Goal: Task Accomplishment & Management: Manage account settings

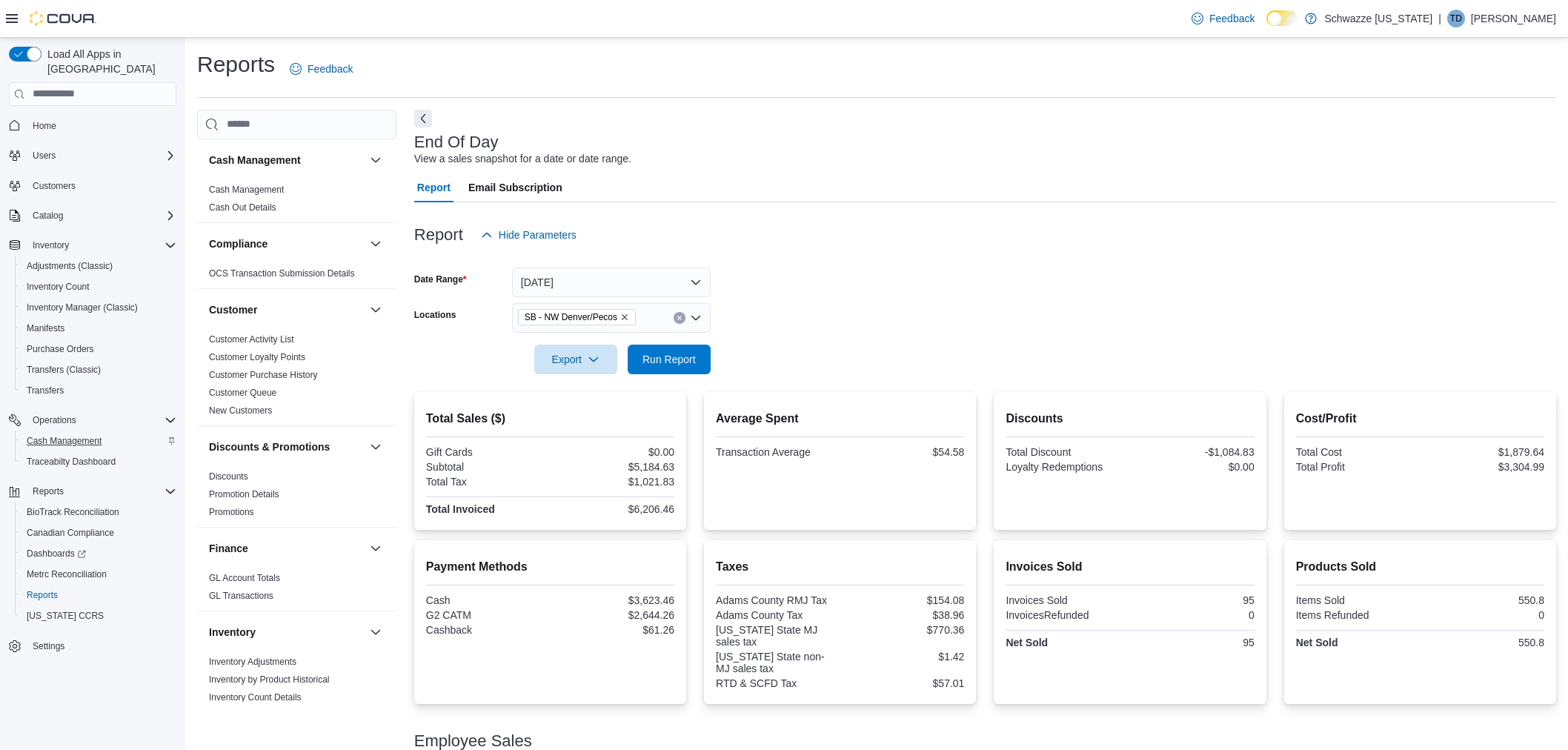
scroll to position [168, 0]
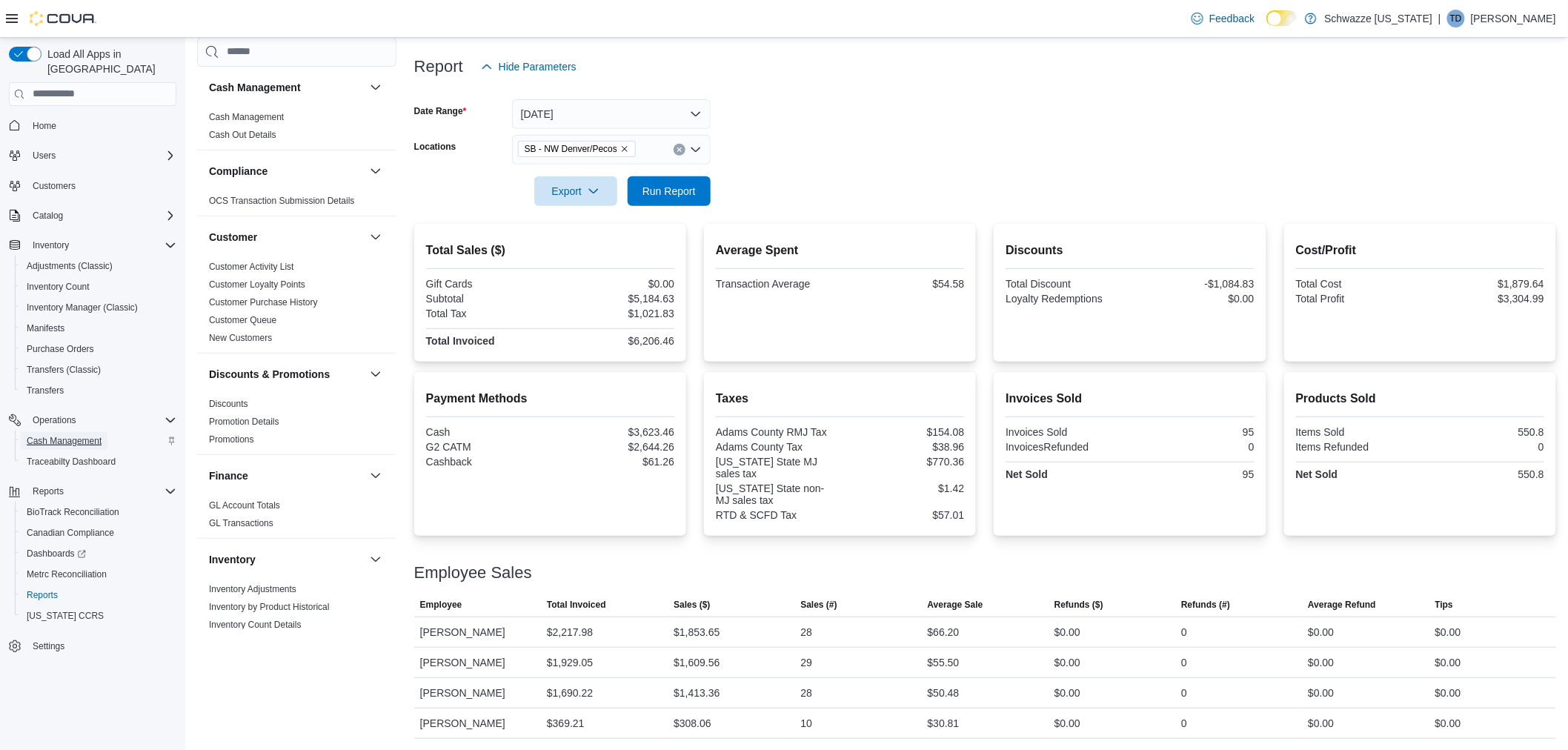
click at [45, 435] on span "Cash Management" at bounding box center [64, 440] width 75 height 12
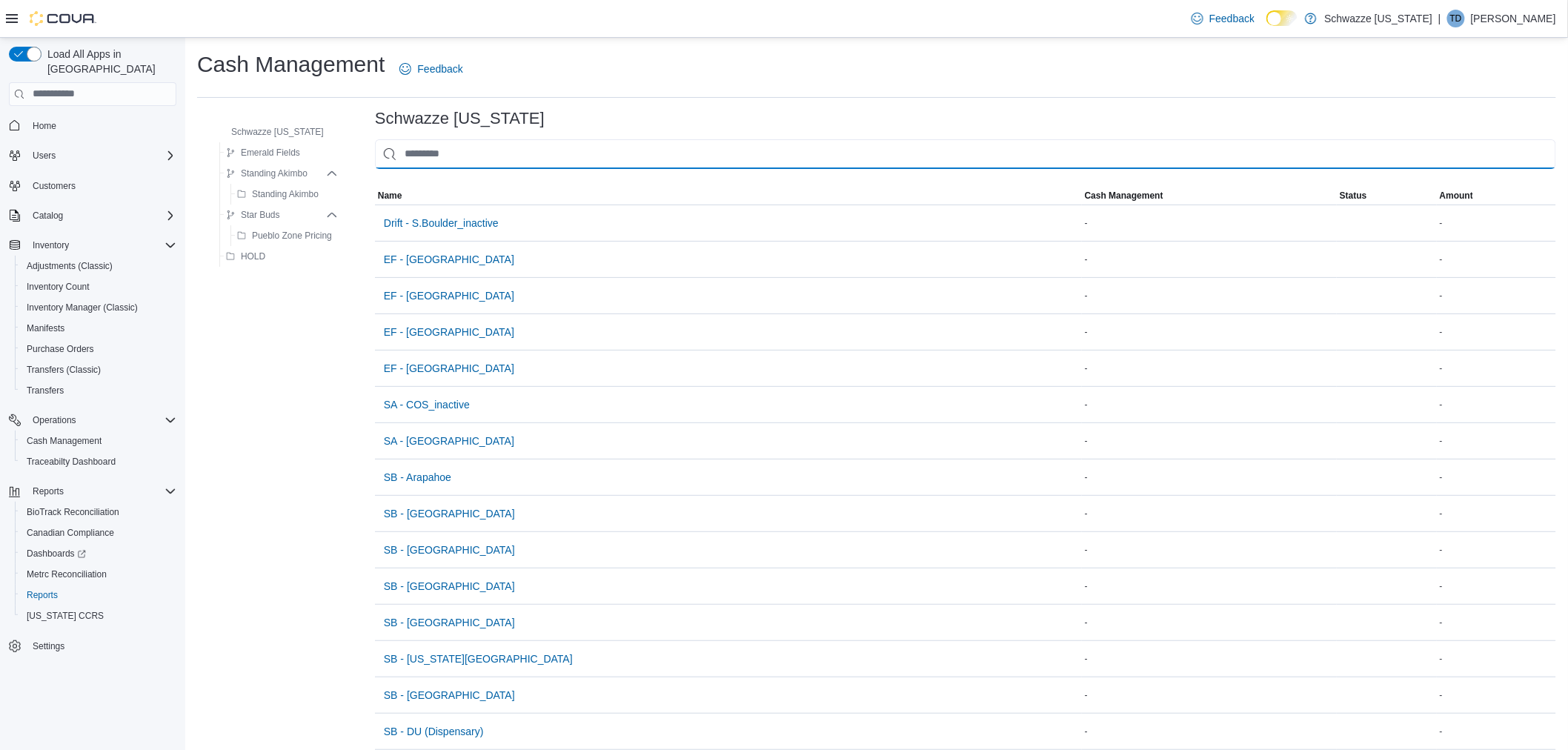
click at [438, 142] on input "This is a search bar. As you type, the results lower in the page will automatic…" at bounding box center [966, 154] width 1181 height 29
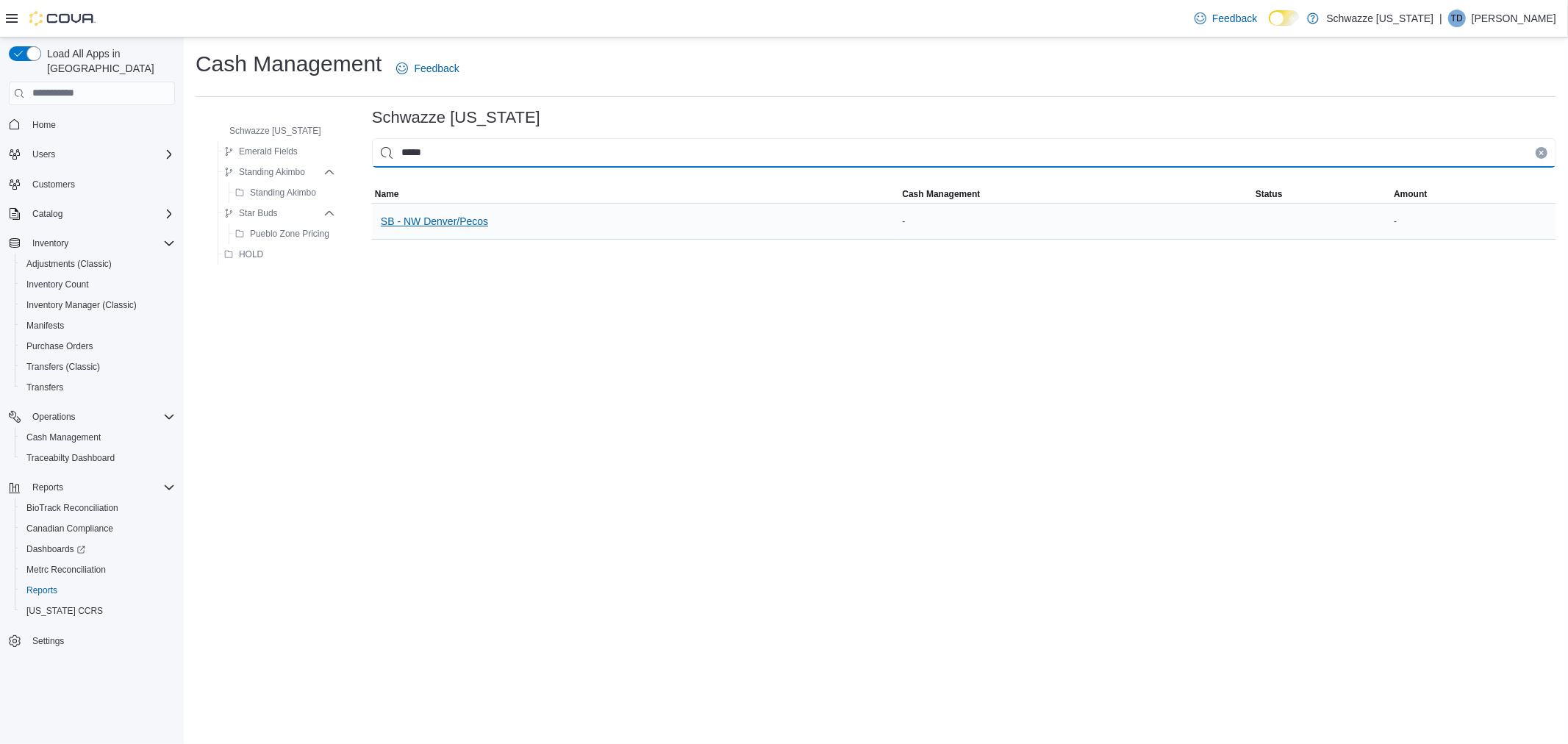
type input "*****"
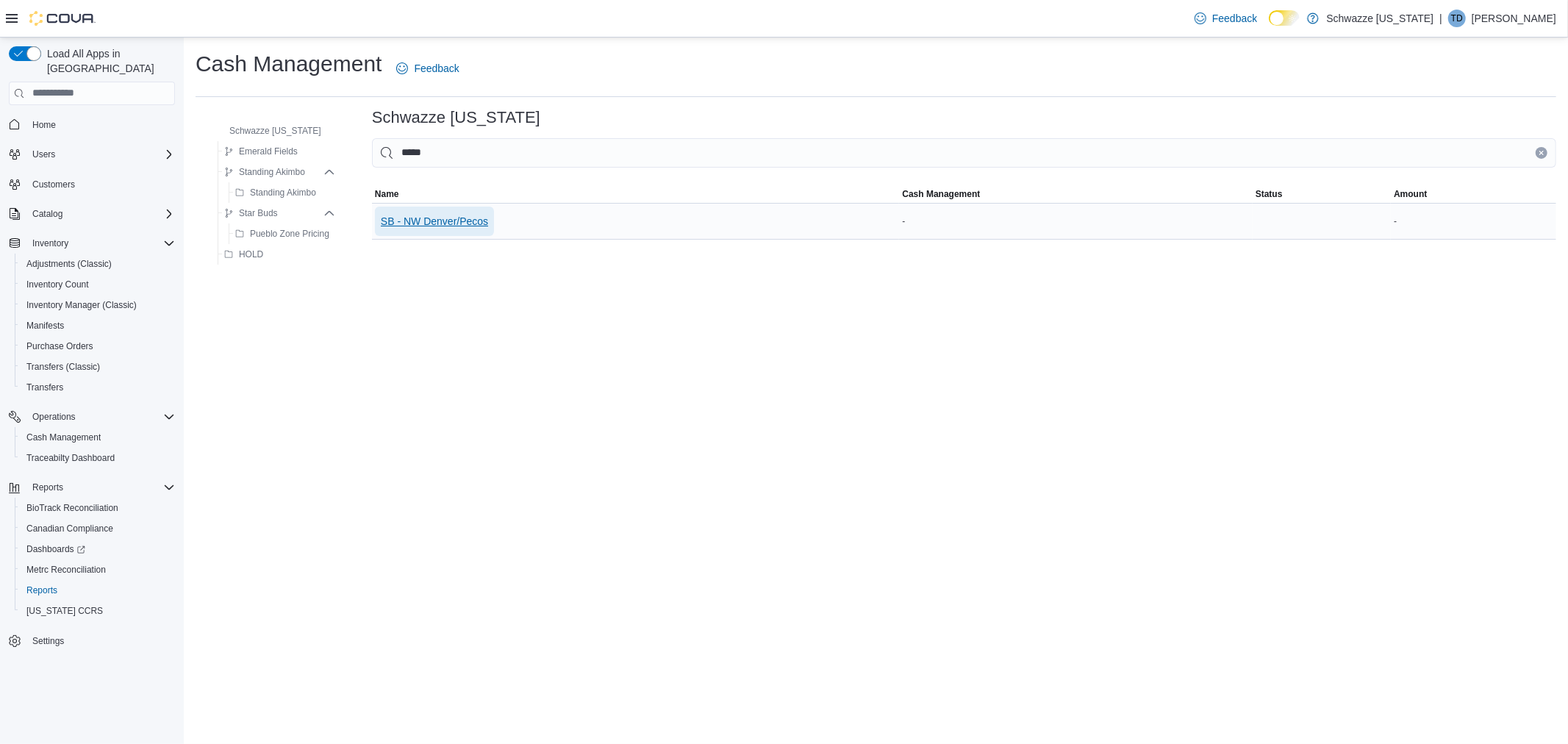
click at [460, 225] on span "SB - NW Denver/Pecos" at bounding box center [434, 221] width 108 height 15
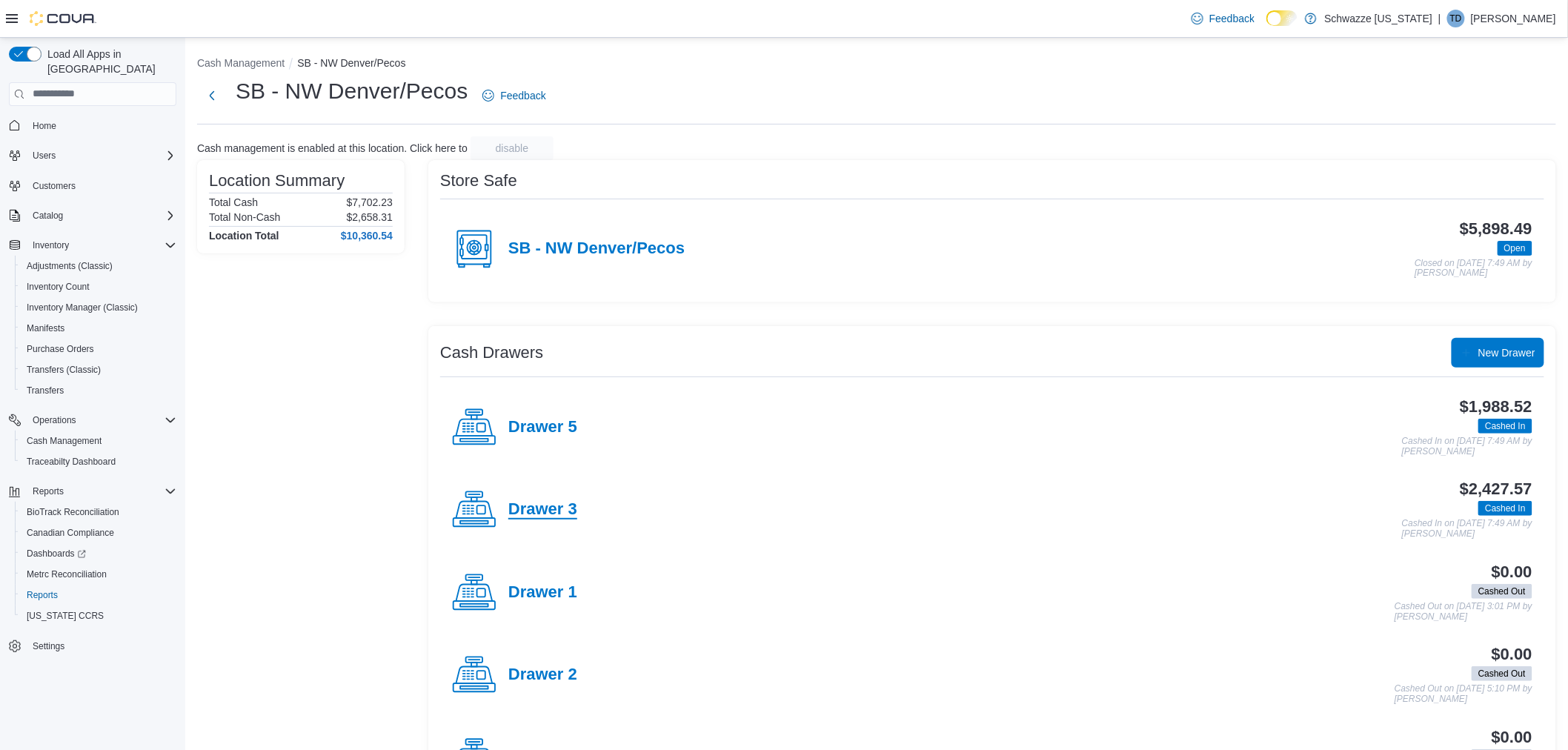
click at [526, 510] on h4 "Drawer 3" at bounding box center [542, 510] width 69 height 19
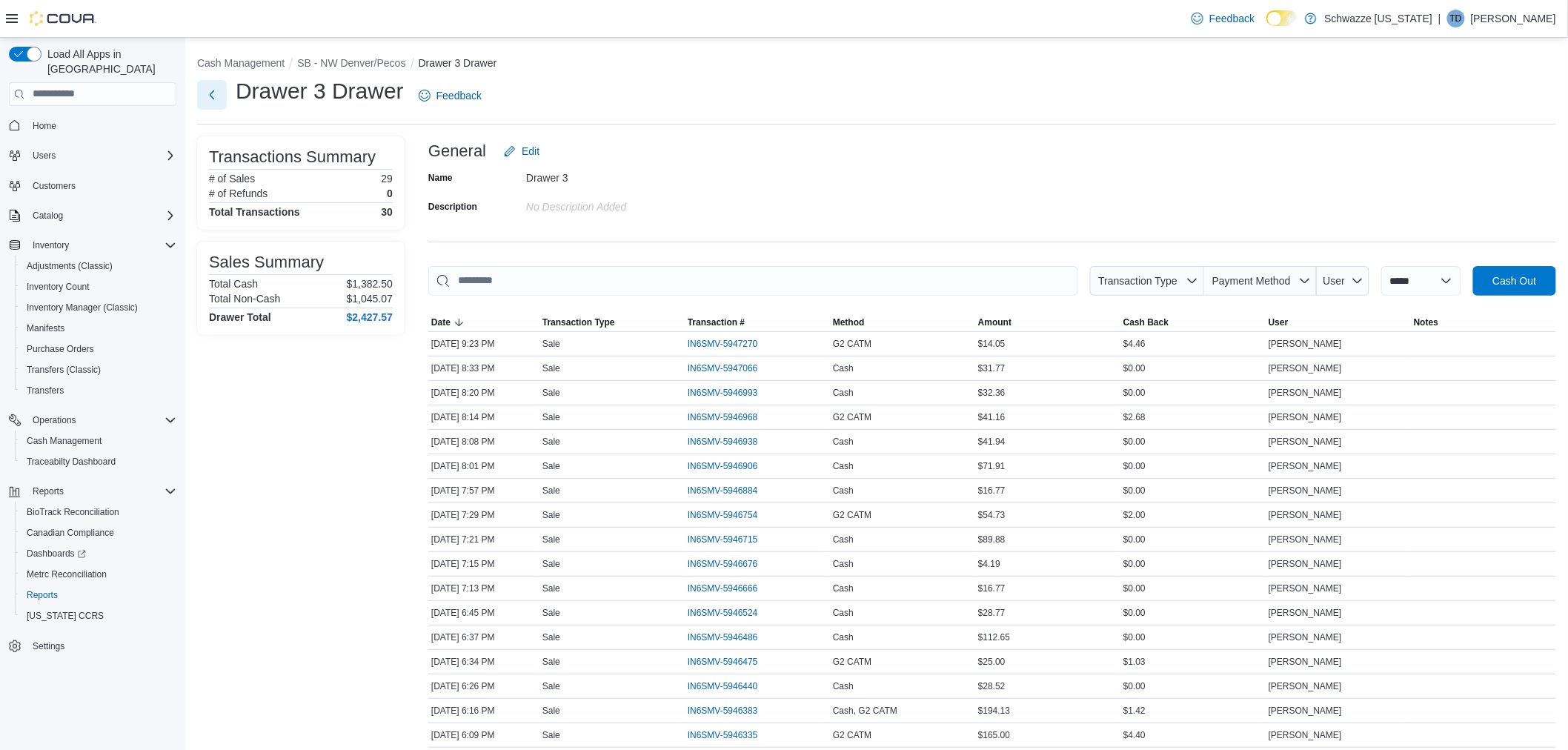
click at [217, 97] on button "Next" at bounding box center [211, 94] width 29 height 29
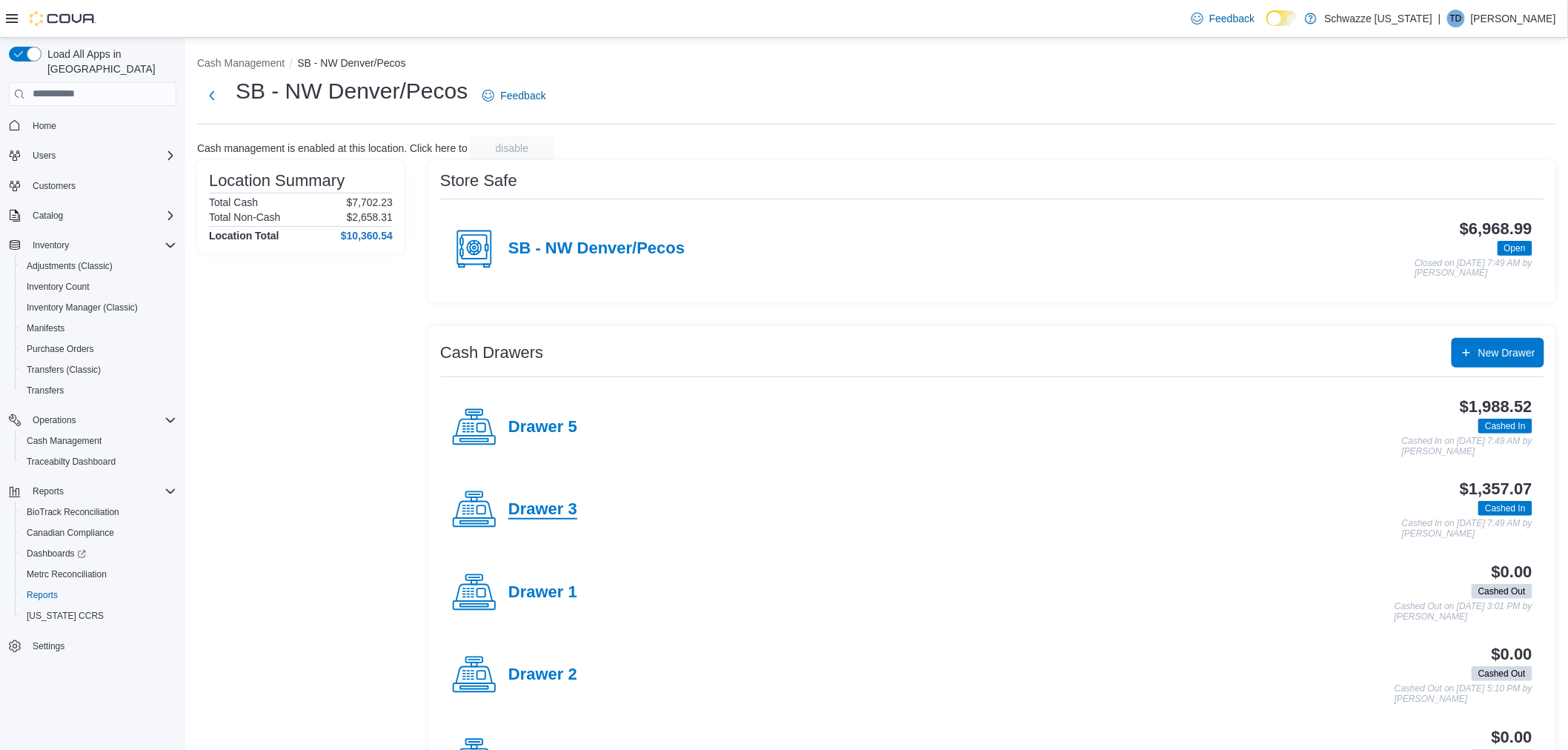
click at [569, 508] on h4 "Drawer 3" at bounding box center [542, 510] width 69 height 19
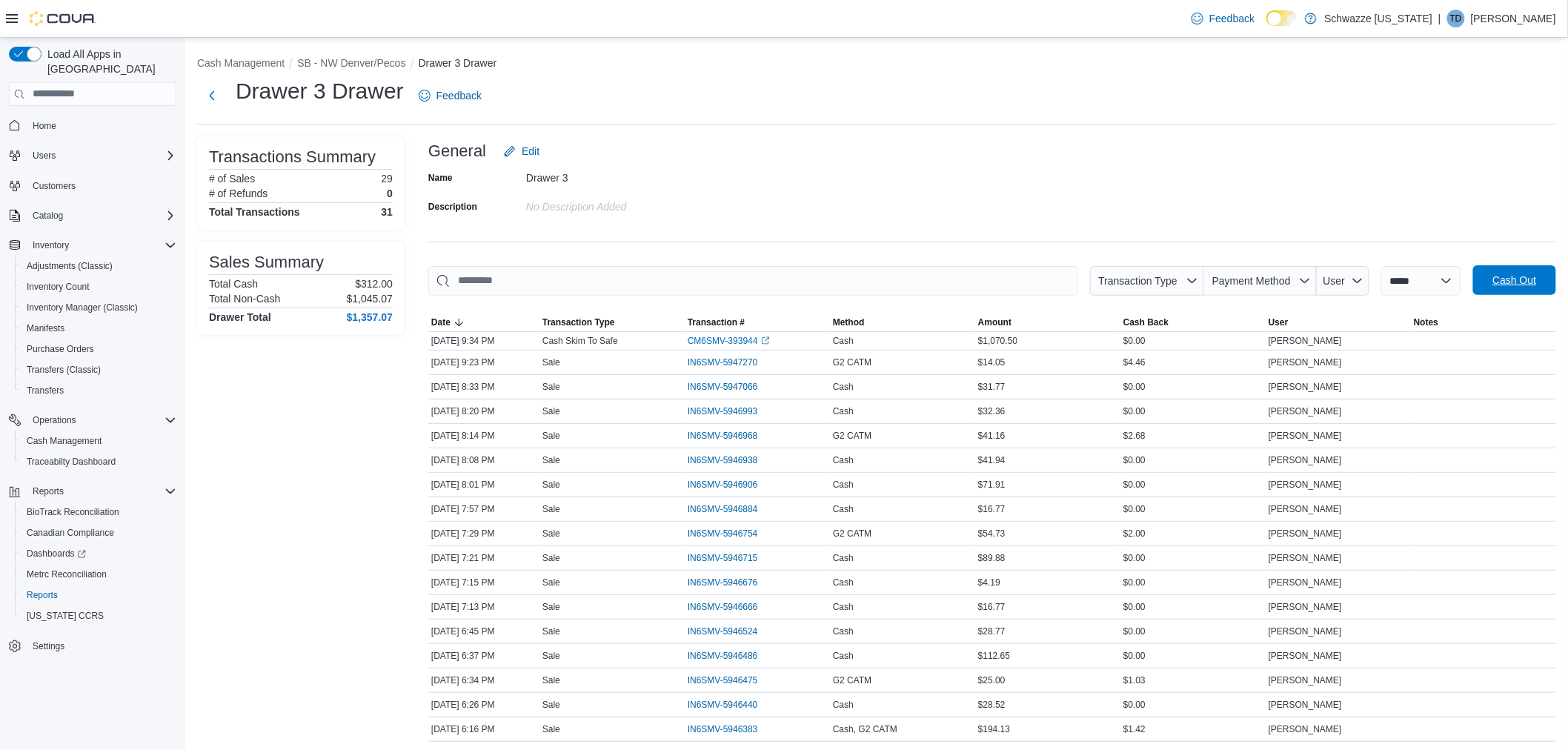
click at [1536, 286] on span "Cash Out" at bounding box center [1513, 280] width 44 height 15
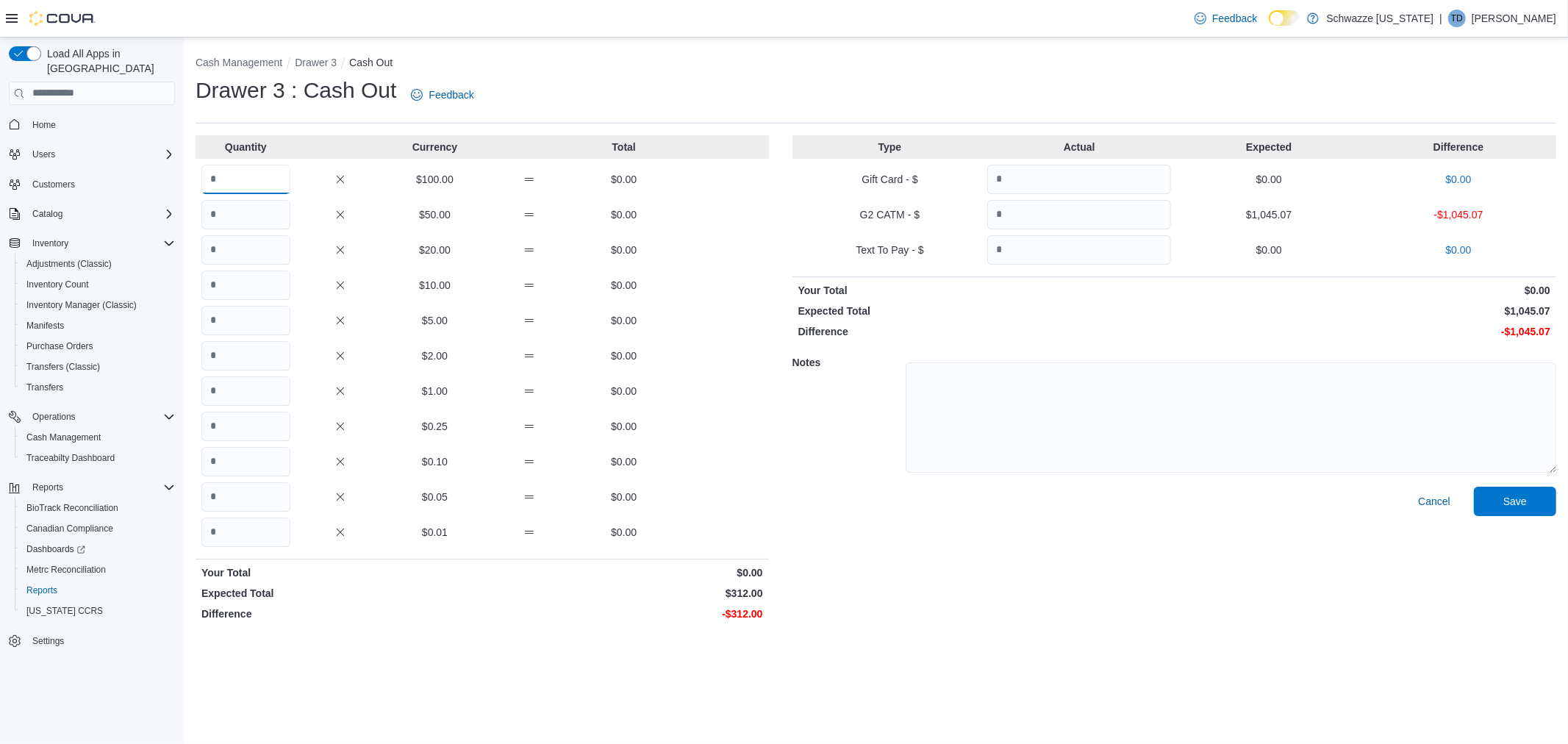
click at [256, 182] on input "Quantity" at bounding box center [245, 179] width 89 height 29
type input "*"
click at [1016, 215] on input "Quantity" at bounding box center [1079, 214] width 184 height 29
type input "*******"
click at [1070, 410] on textarea at bounding box center [1230, 418] width 650 height 110
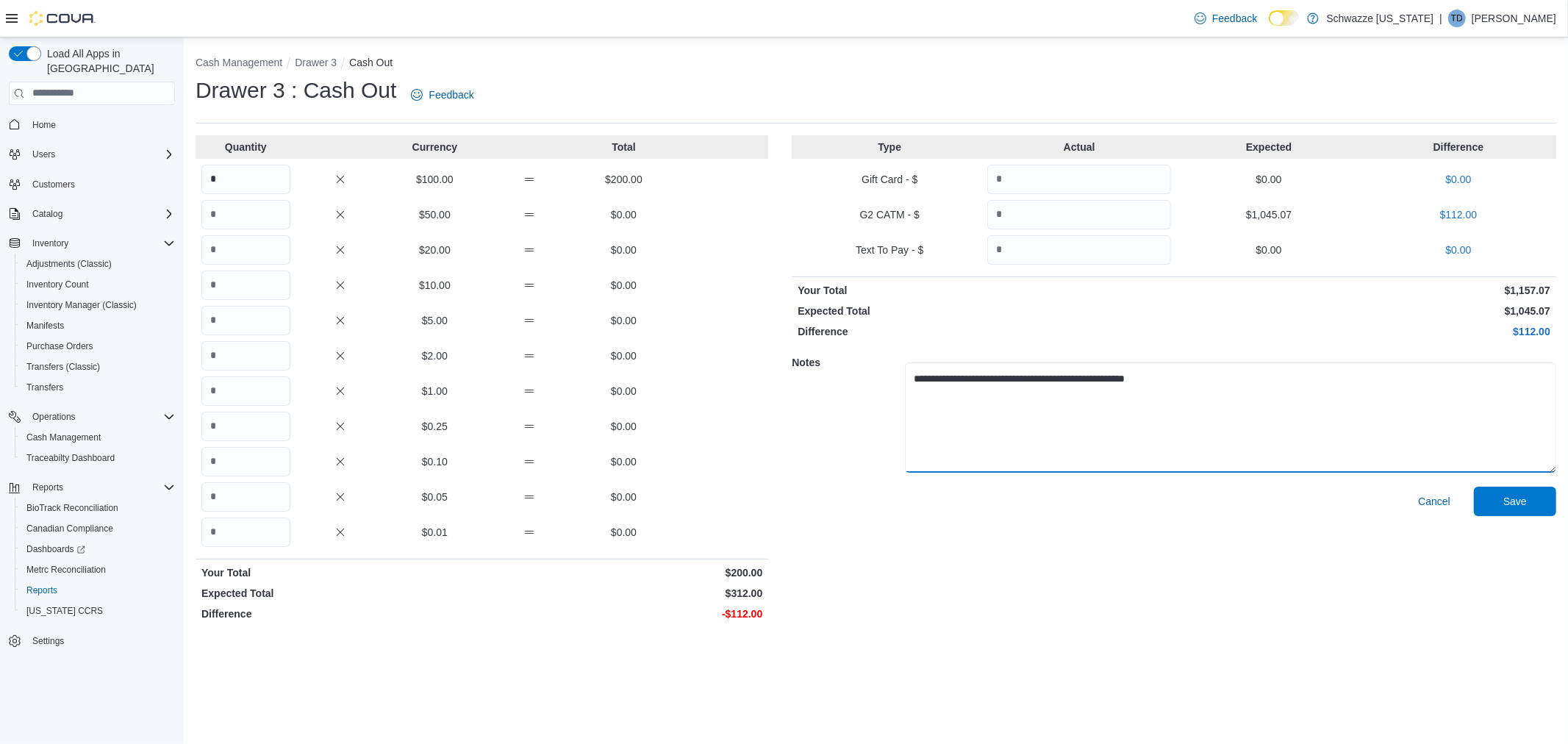
click at [1087, 373] on textarea "**********" at bounding box center [1230, 418] width 651 height 110
click at [1215, 374] on textarea "**********" at bounding box center [1230, 418] width 651 height 110
type textarea "**********"
click at [1490, 495] on span "Save" at bounding box center [1515, 500] width 64 height 29
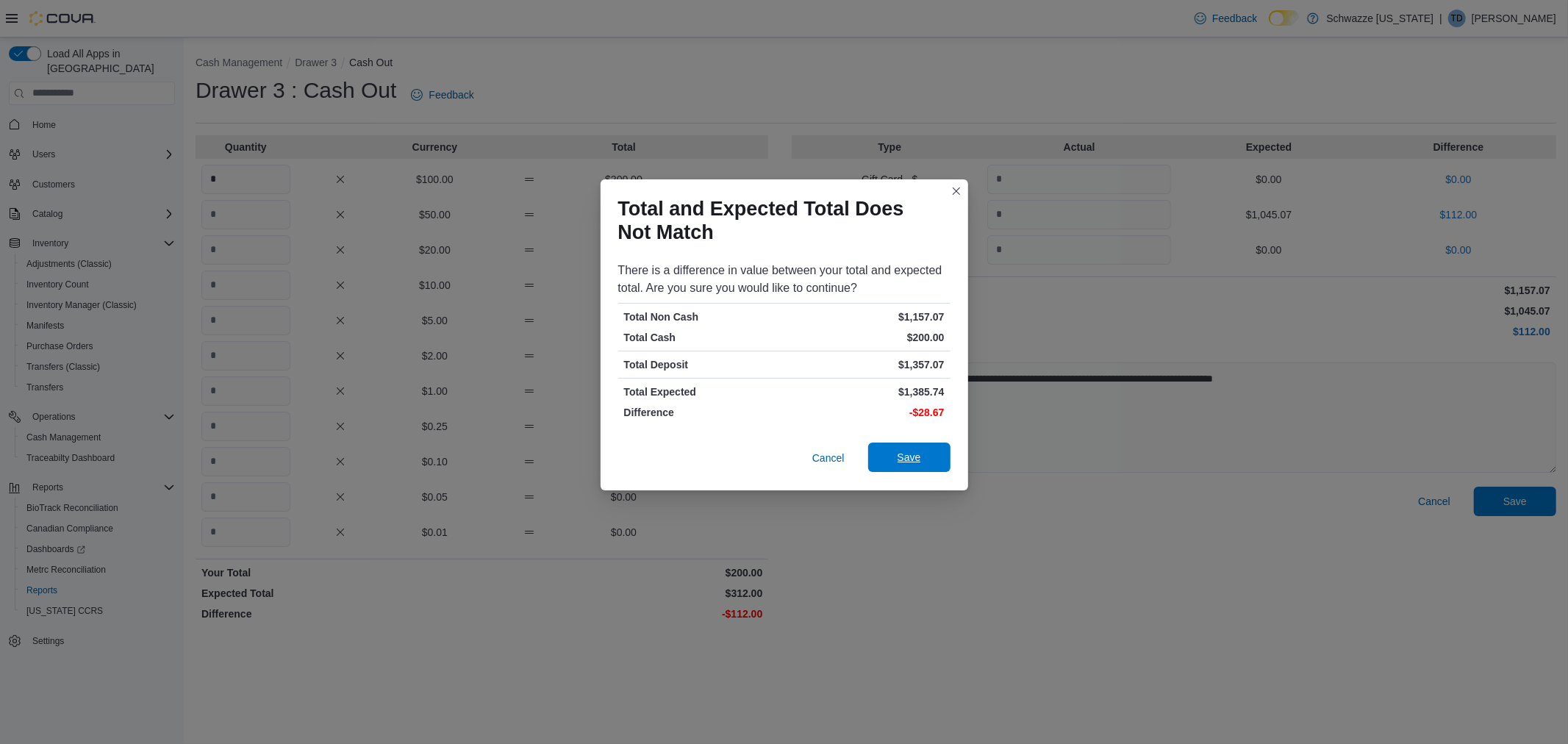
click at [897, 462] on span "Save" at bounding box center [909, 457] width 24 height 15
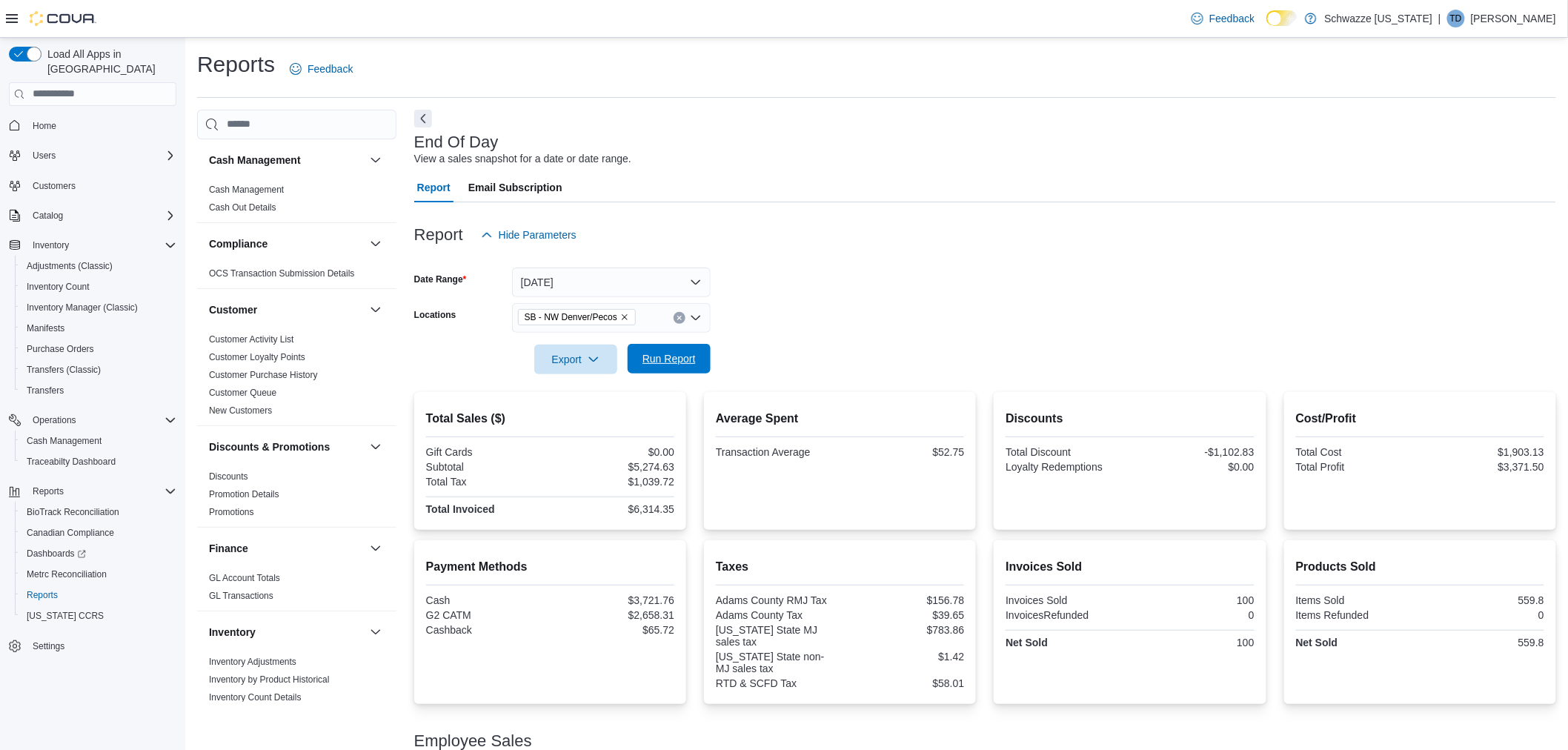
click at [667, 372] on span "Run Report" at bounding box center [669, 358] width 65 height 29
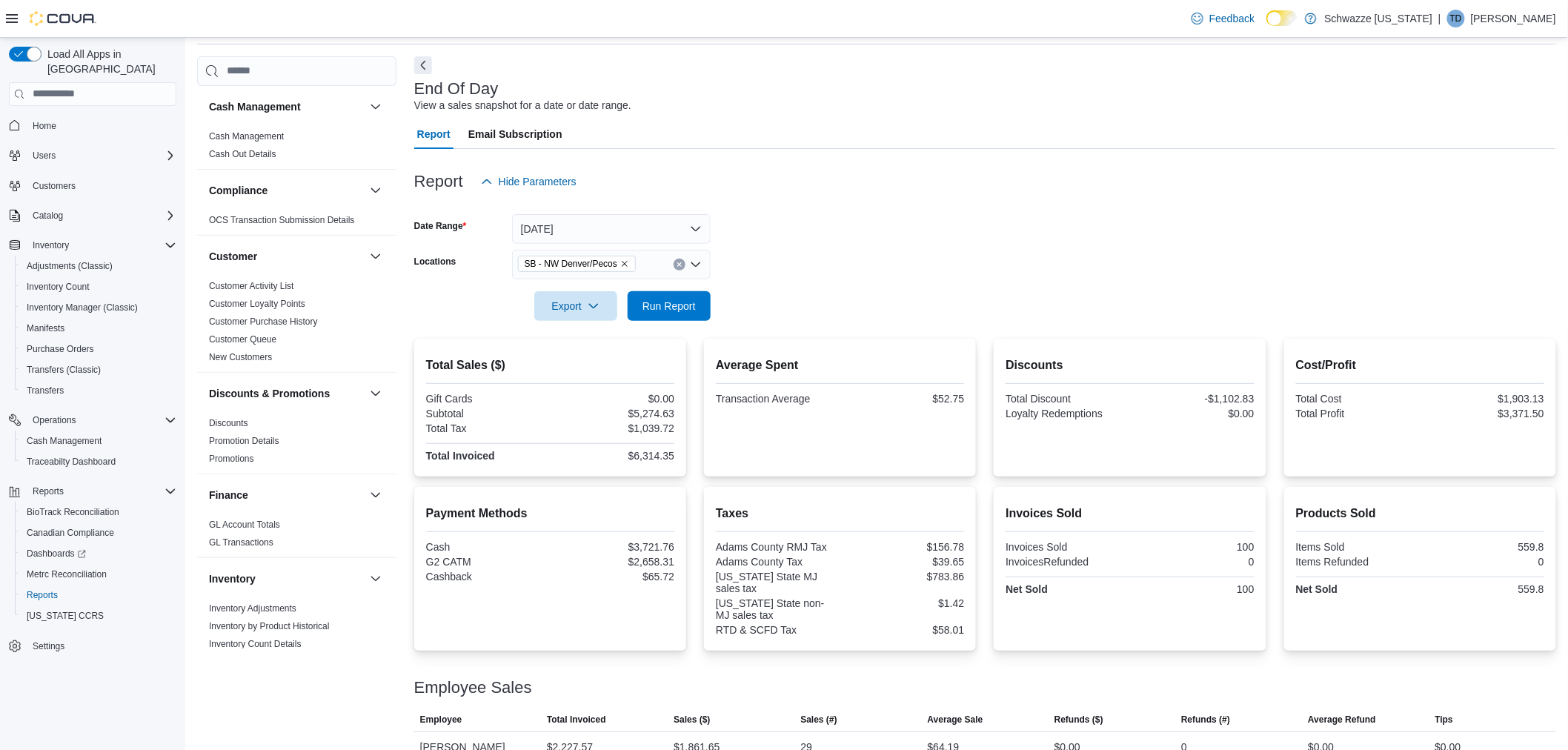
scroll to position [165, 0]
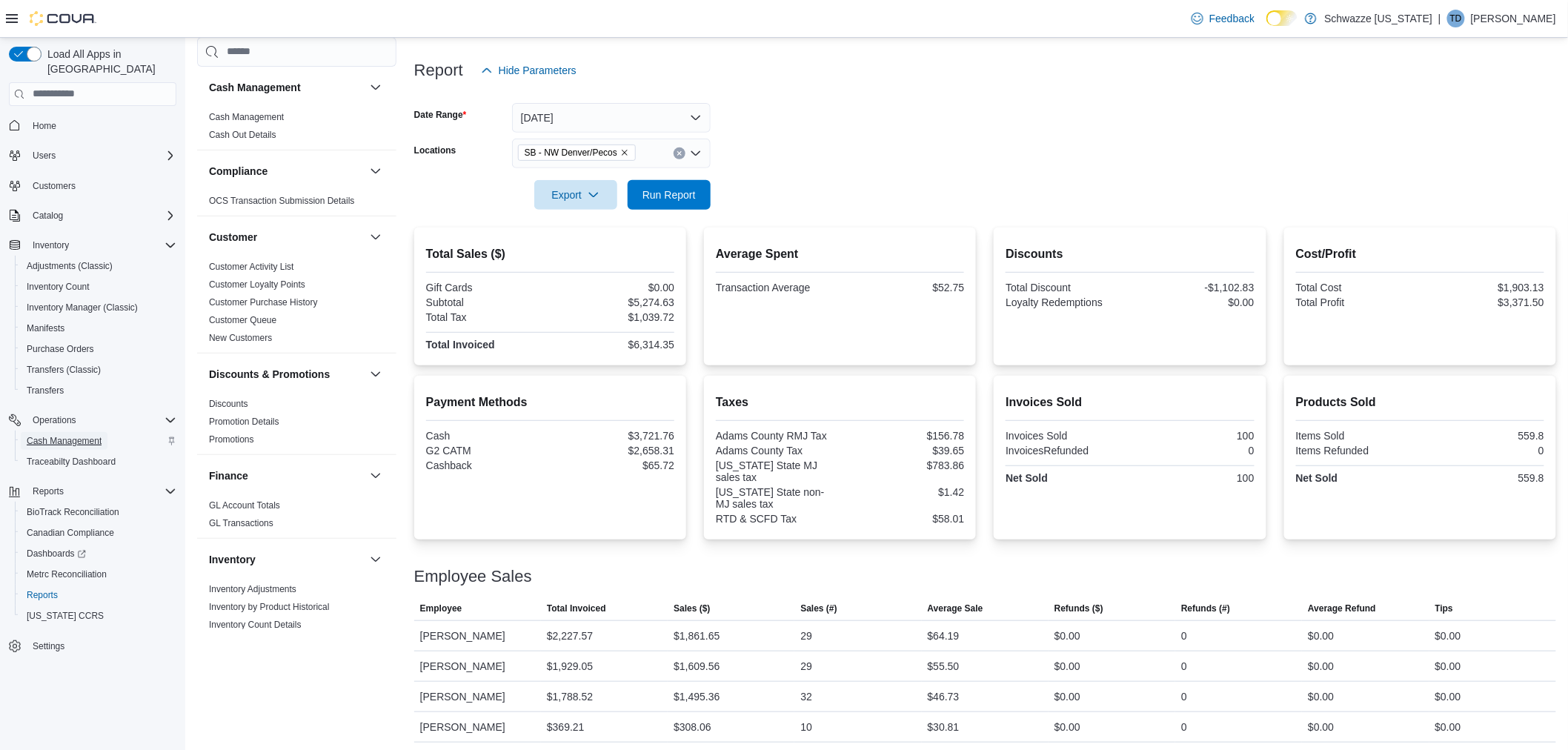
click at [51, 432] on span "Cash Management" at bounding box center [64, 441] width 75 height 17
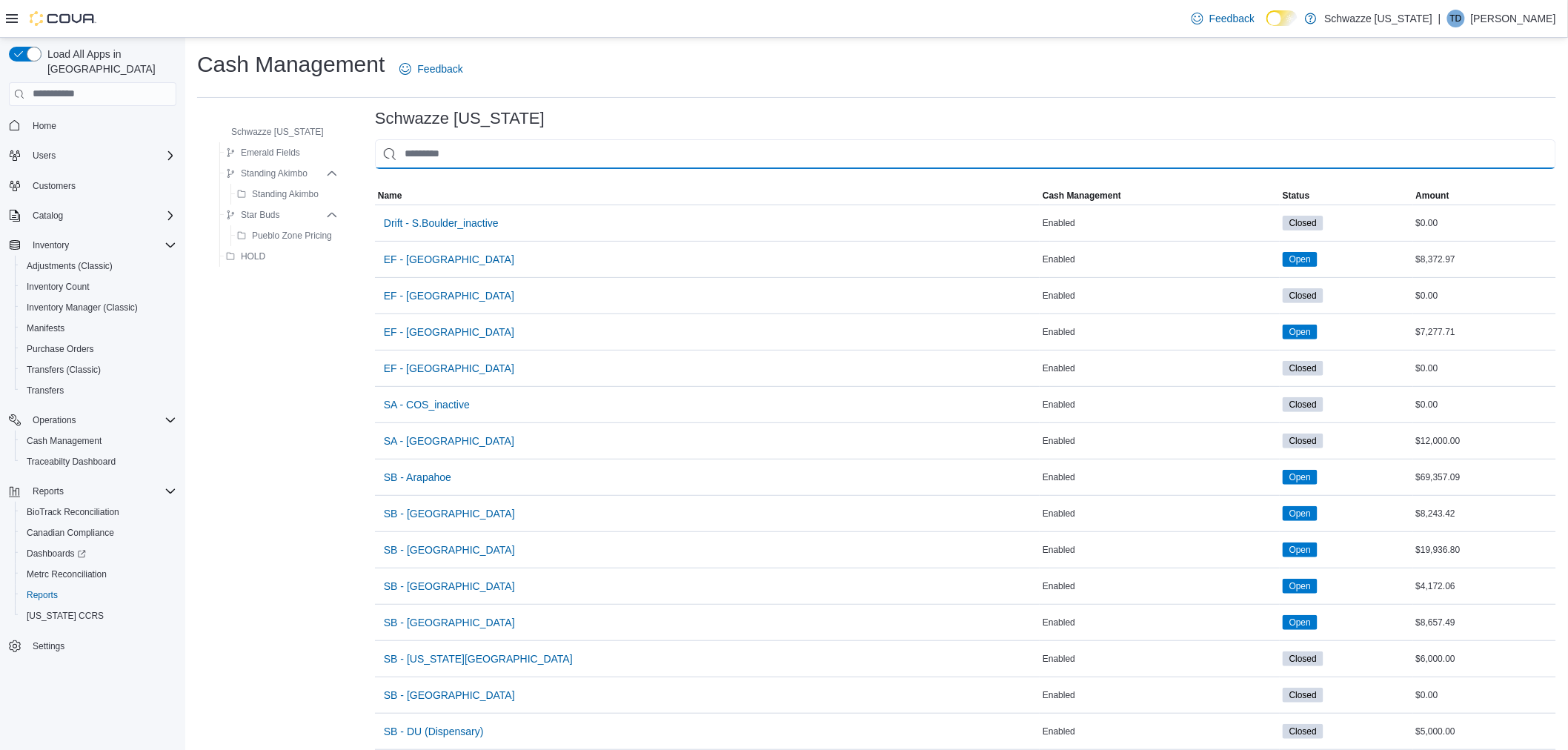
click at [465, 150] on input "This is a search bar. As you type, the results lower in the page will automatic…" at bounding box center [966, 154] width 1181 height 29
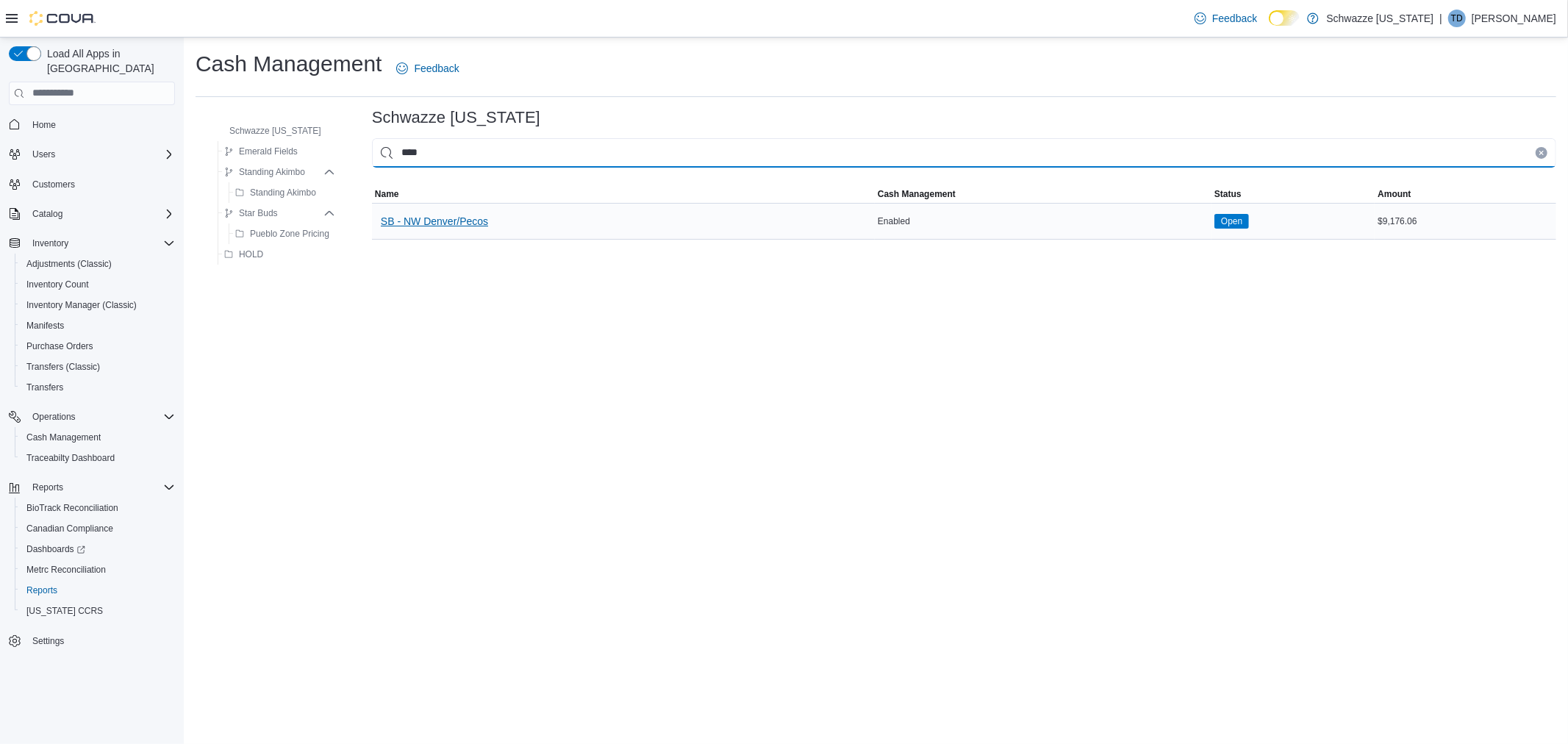
type input "****"
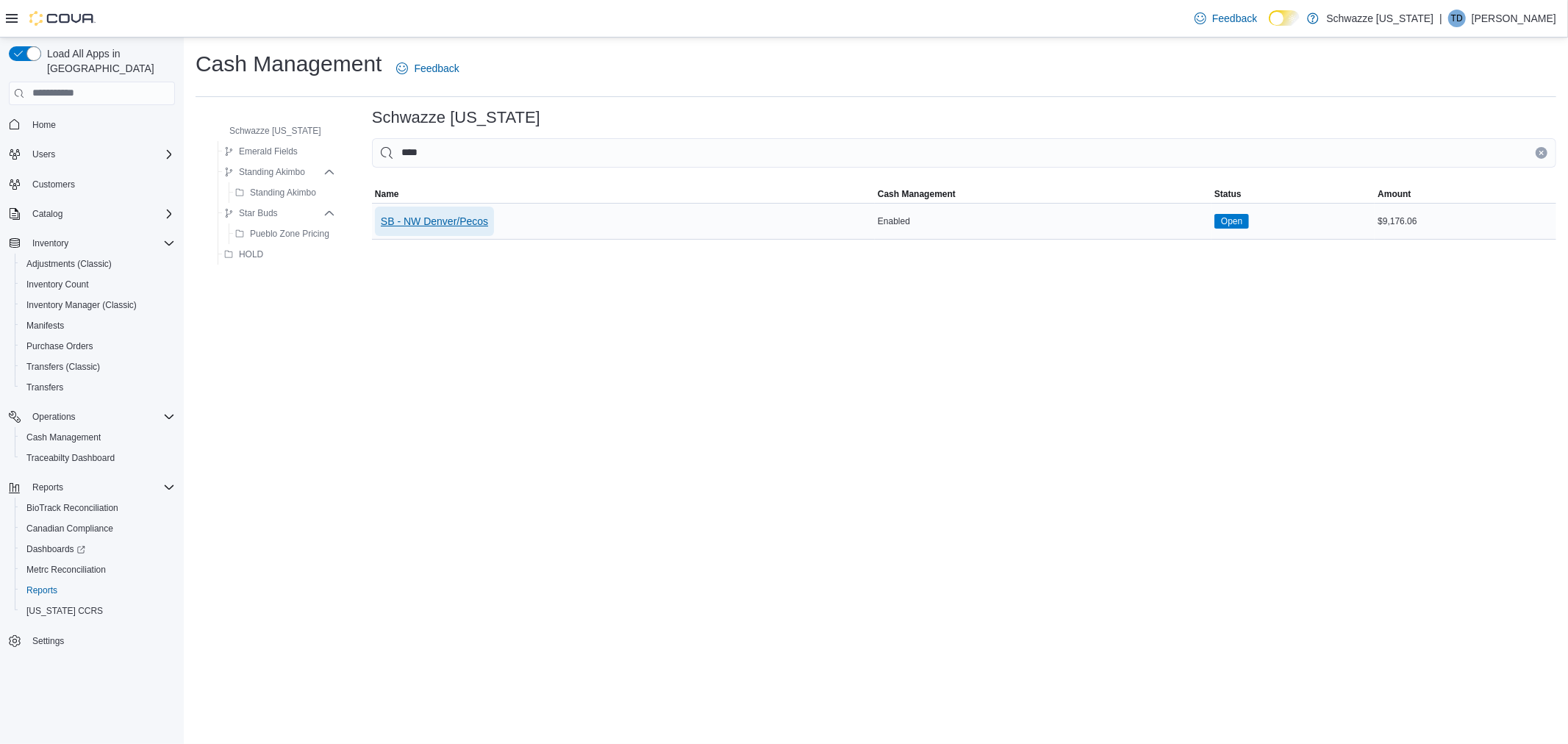
click at [466, 223] on span "SB - NW Denver/Pecos" at bounding box center [434, 221] width 108 height 15
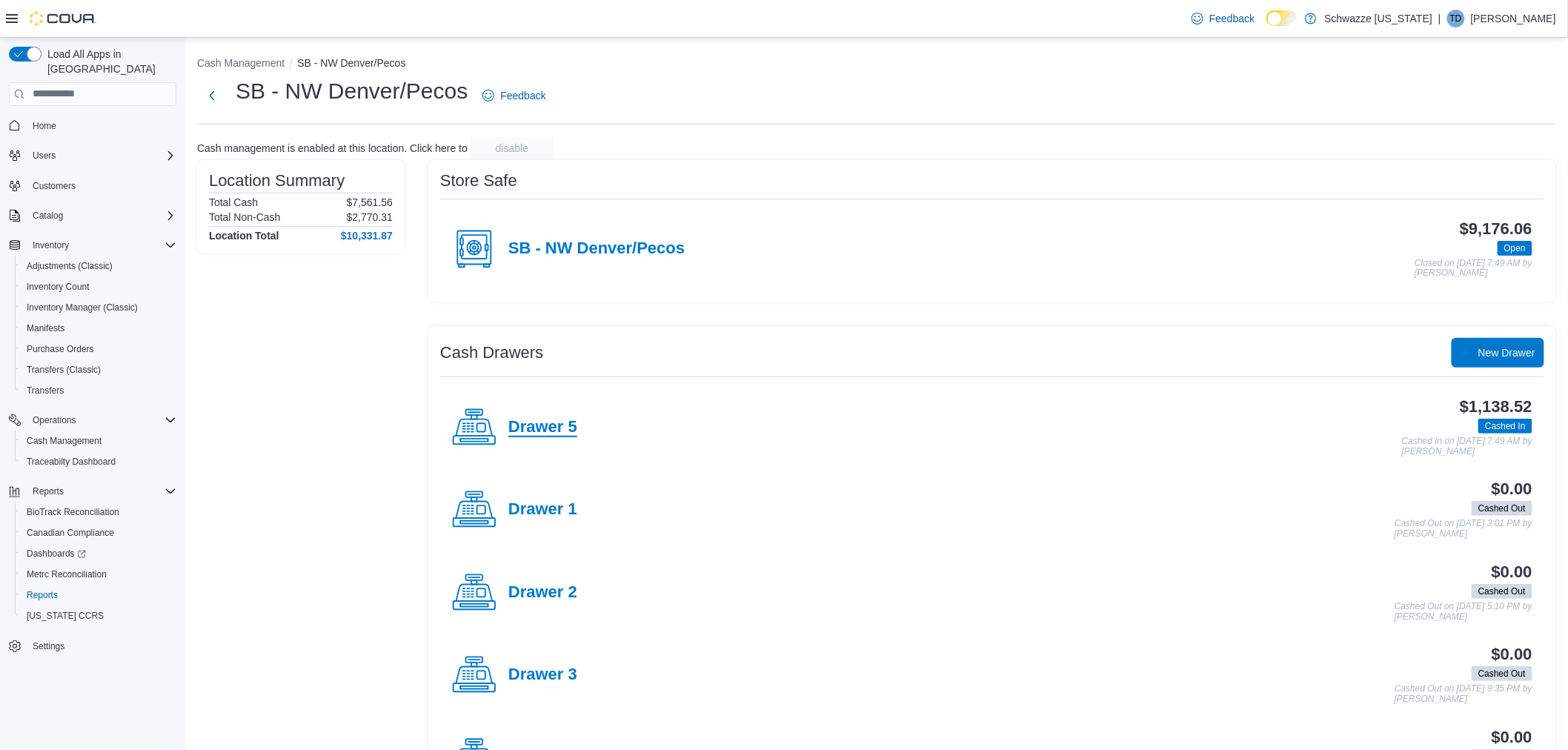
click at [535, 425] on h4 "Drawer 5" at bounding box center [542, 428] width 69 height 19
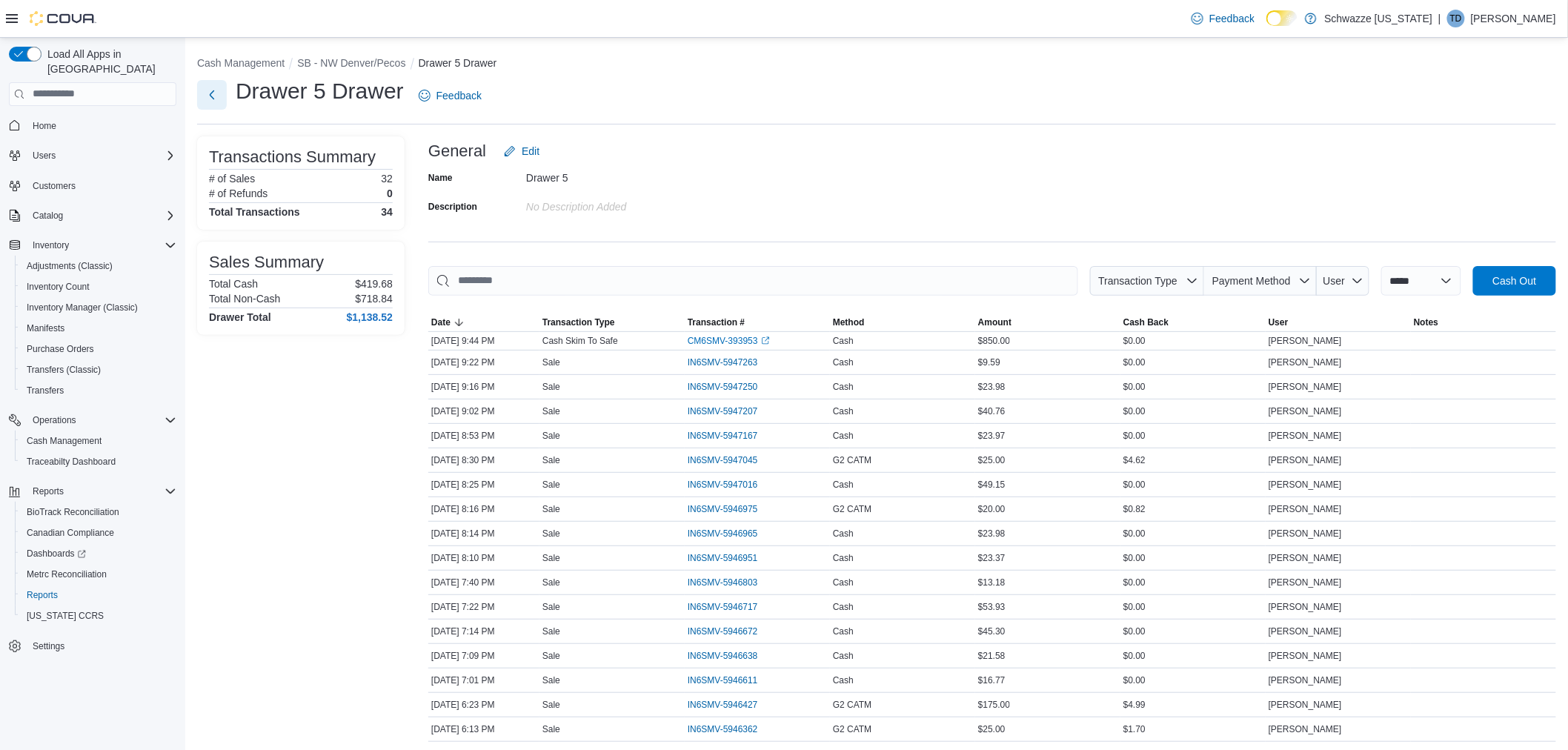
click at [219, 97] on button "Next" at bounding box center [211, 94] width 29 height 29
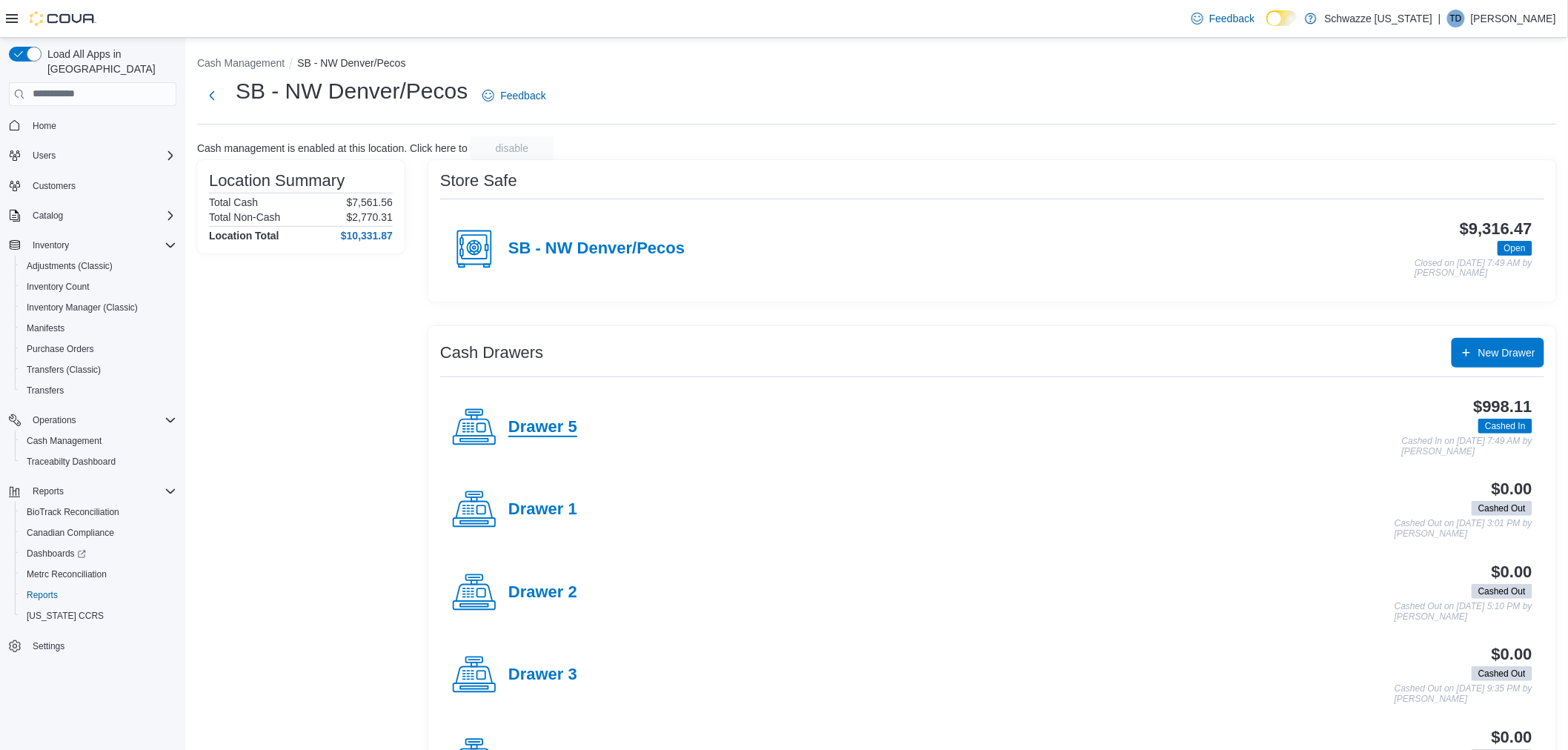
click at [549, 420] on h4 "Drawer 5" at bounding box center [542, 428] width 69 height 19
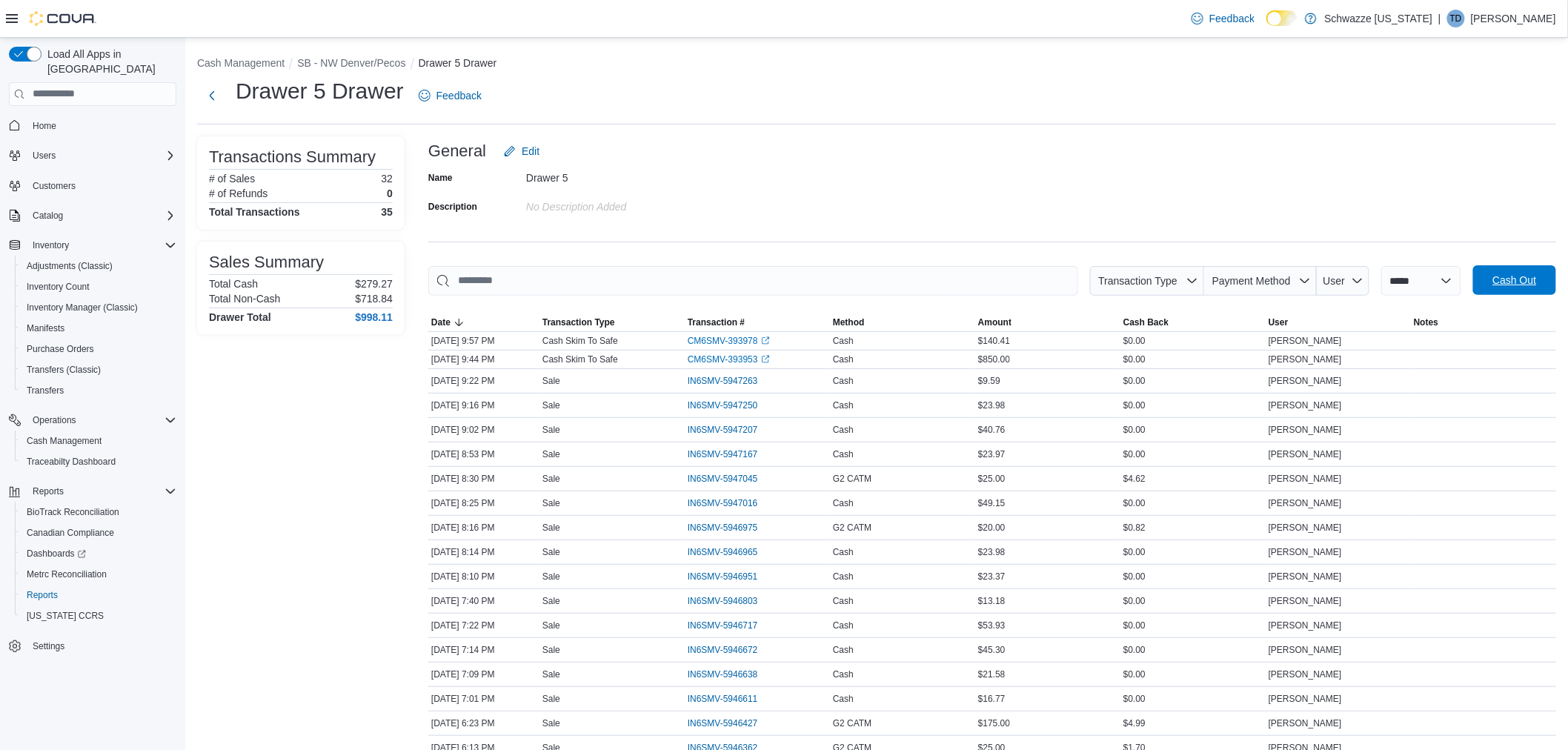
click at [1520, 278] on span "Cash Out" at bounding box center [1513, 280] width 44 height 15
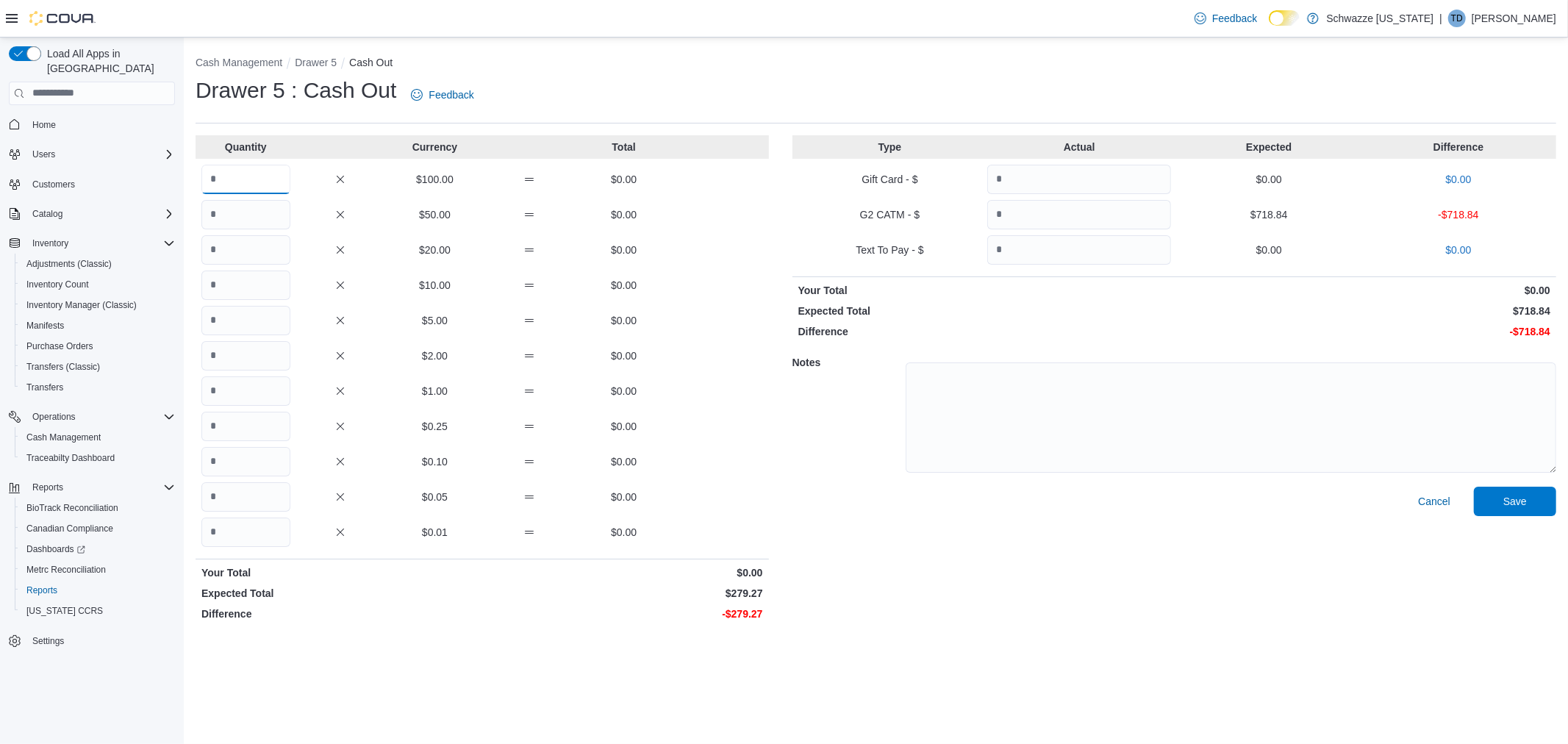
click at [232, 182] on input "Quantity" at bounding box center [245, 179] width 89 height 29
type input "*"
click at [1033, 216] on input "Quantity" at bounding box center [1079, 214] width 184 height 29
type input "******"
click at [1013, 400] on textarea at bounding box center [1230, 418] width 650 height 110
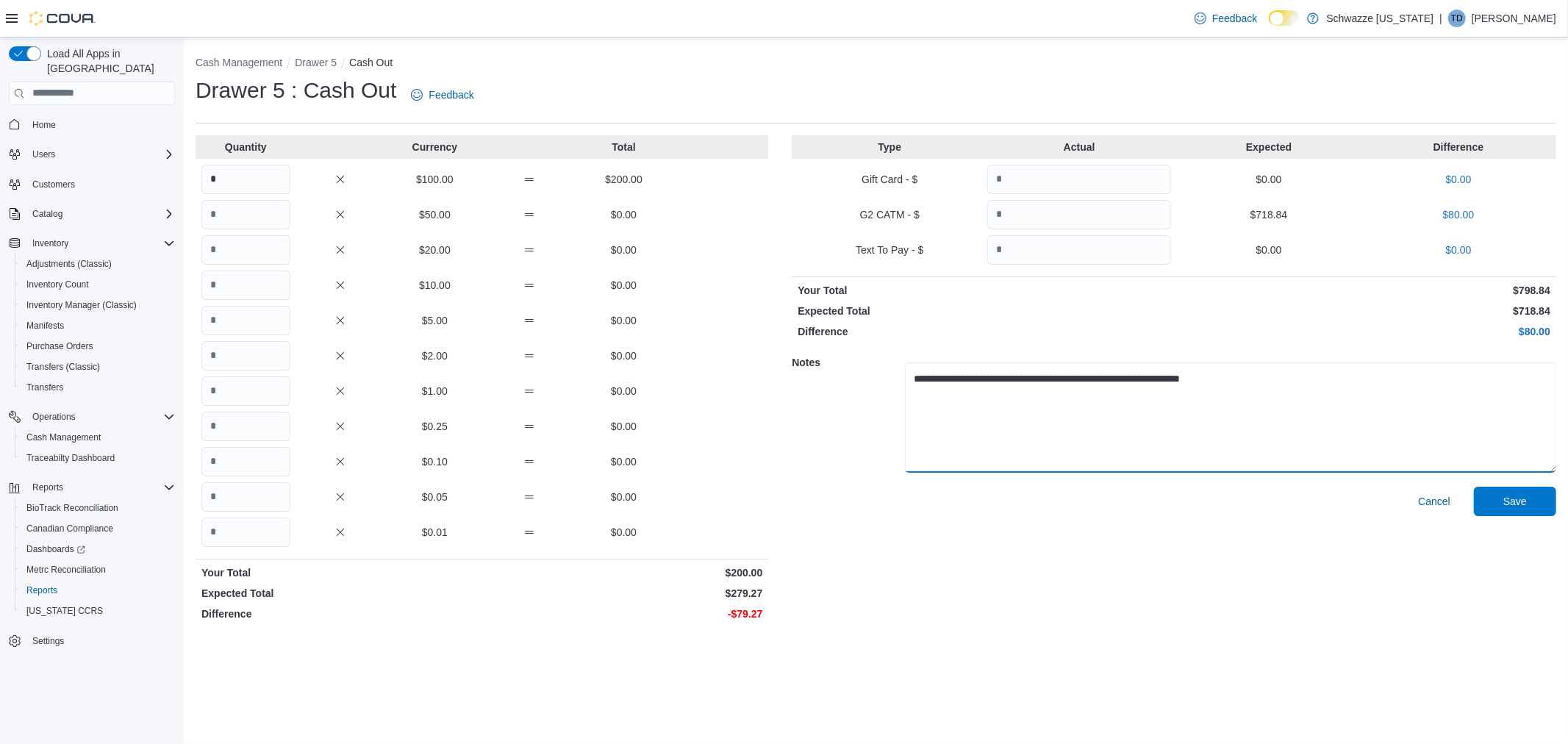
click at [1280, 388] on textarea "**********" at bounding box center [1230, 418] width 651 height 110
type textarea "**********"
click at [1520, 516] on div "Cancel Save" at bounding box center [1174, 557] width 765 height 141
click at [1519, 503] on span "Save" at bounding box center [1515, 500] width 24 height 15
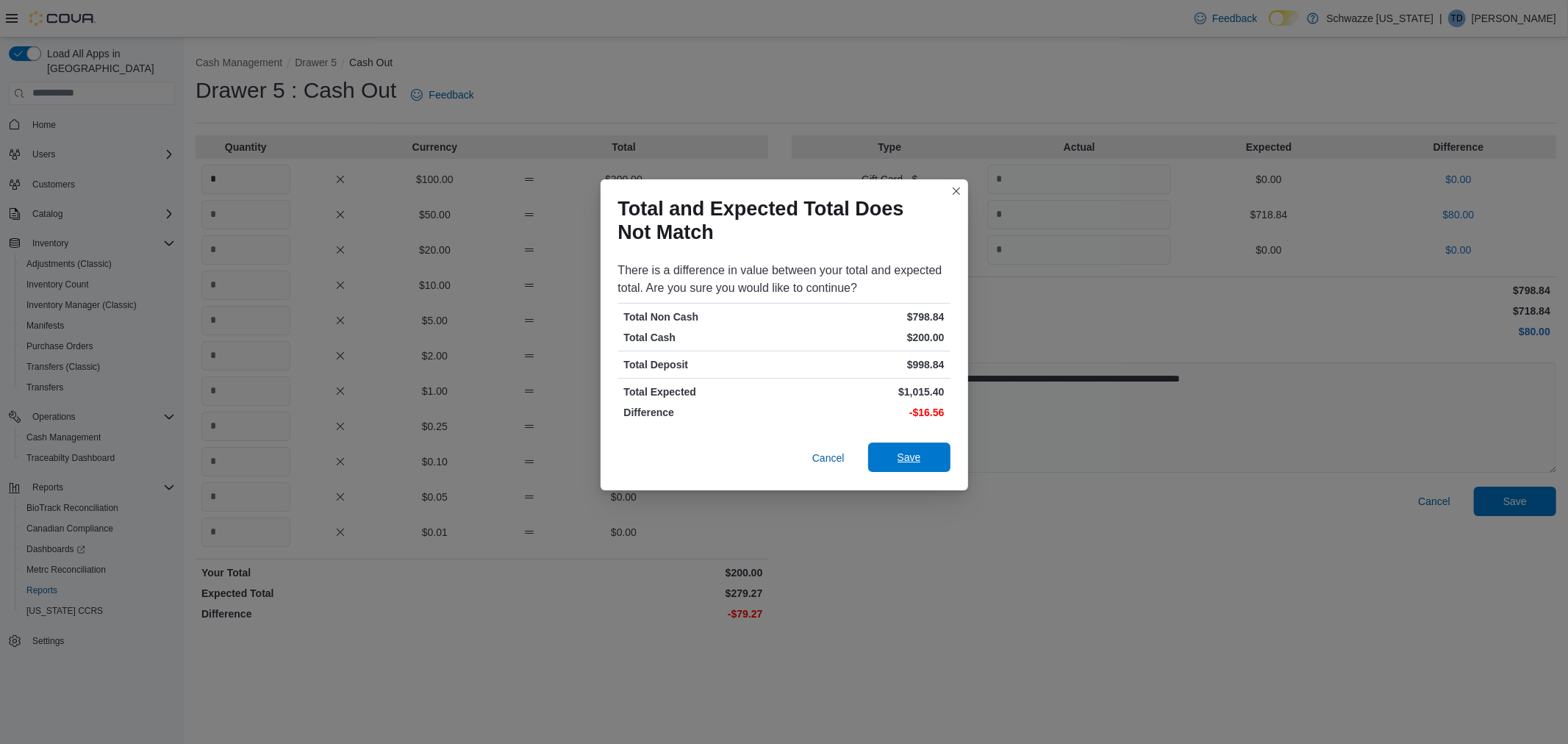
click at [905, 453] on span "Save" at bounding box center [909, 457] width 24 height 15
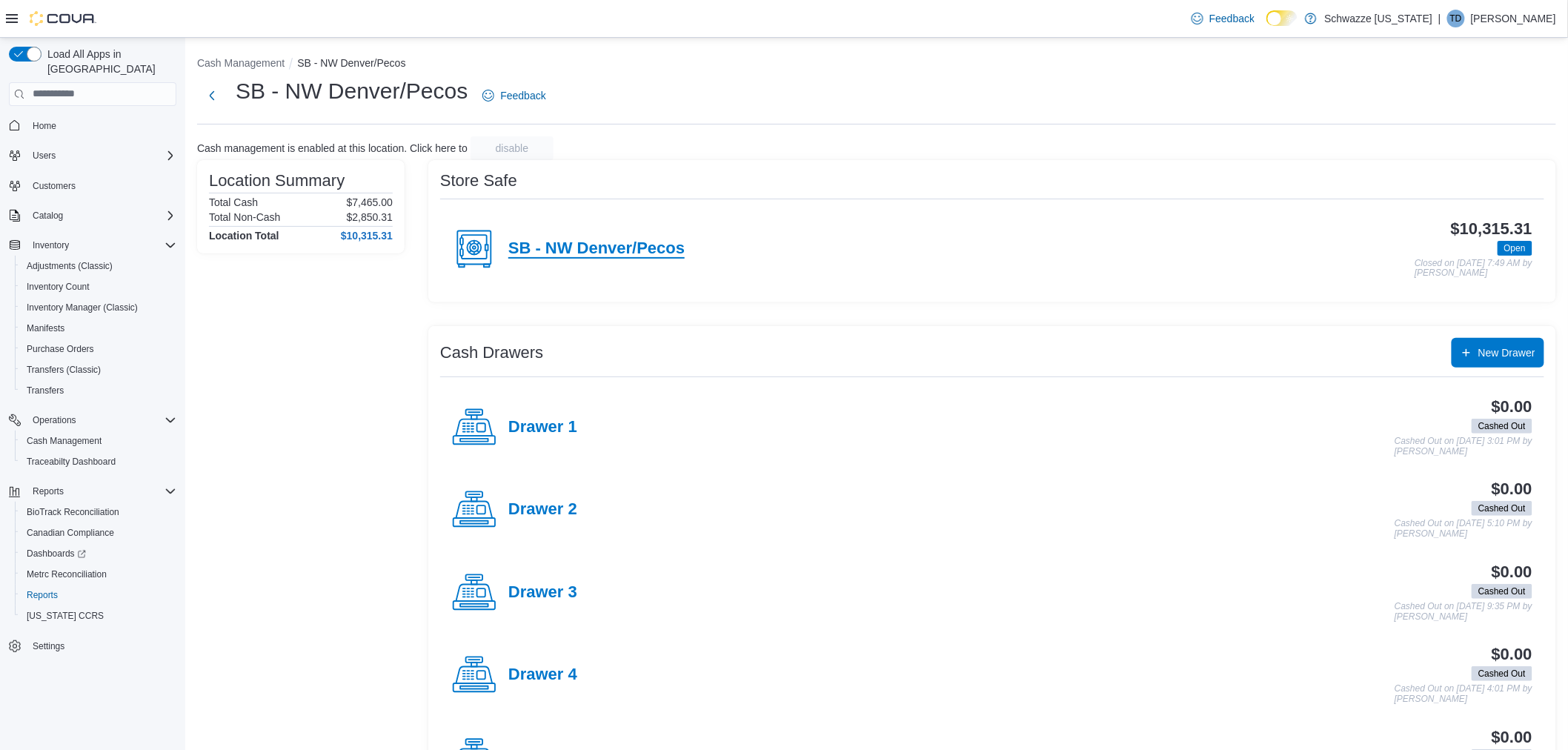
click at [560, 249] on h4 "SB - NW Denver/Pecos" at bounding box center [596, 249] width 177 height 19
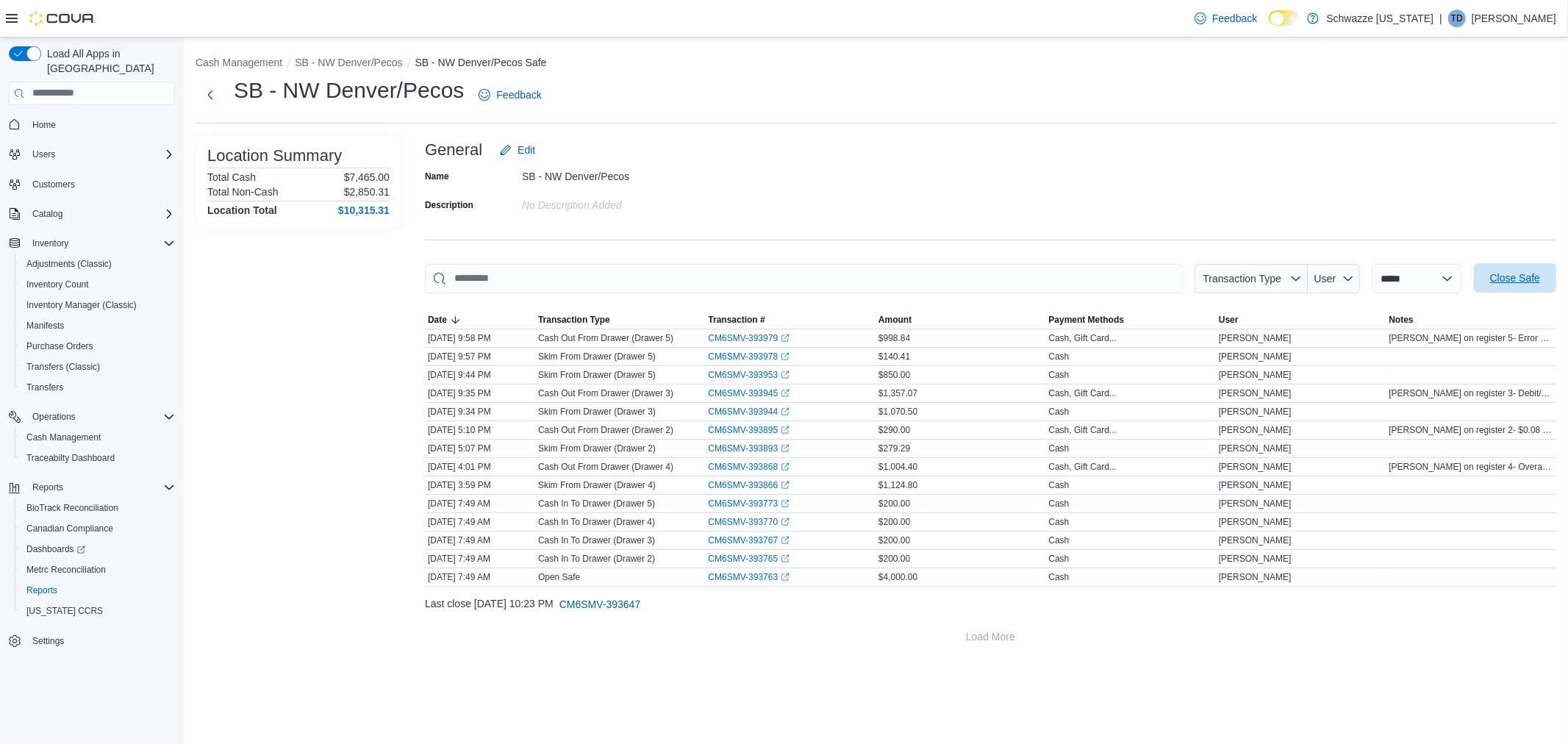
click at [1525, 280] on span "Close Safe" at bounding box center [1515, 277] width 50 height 15
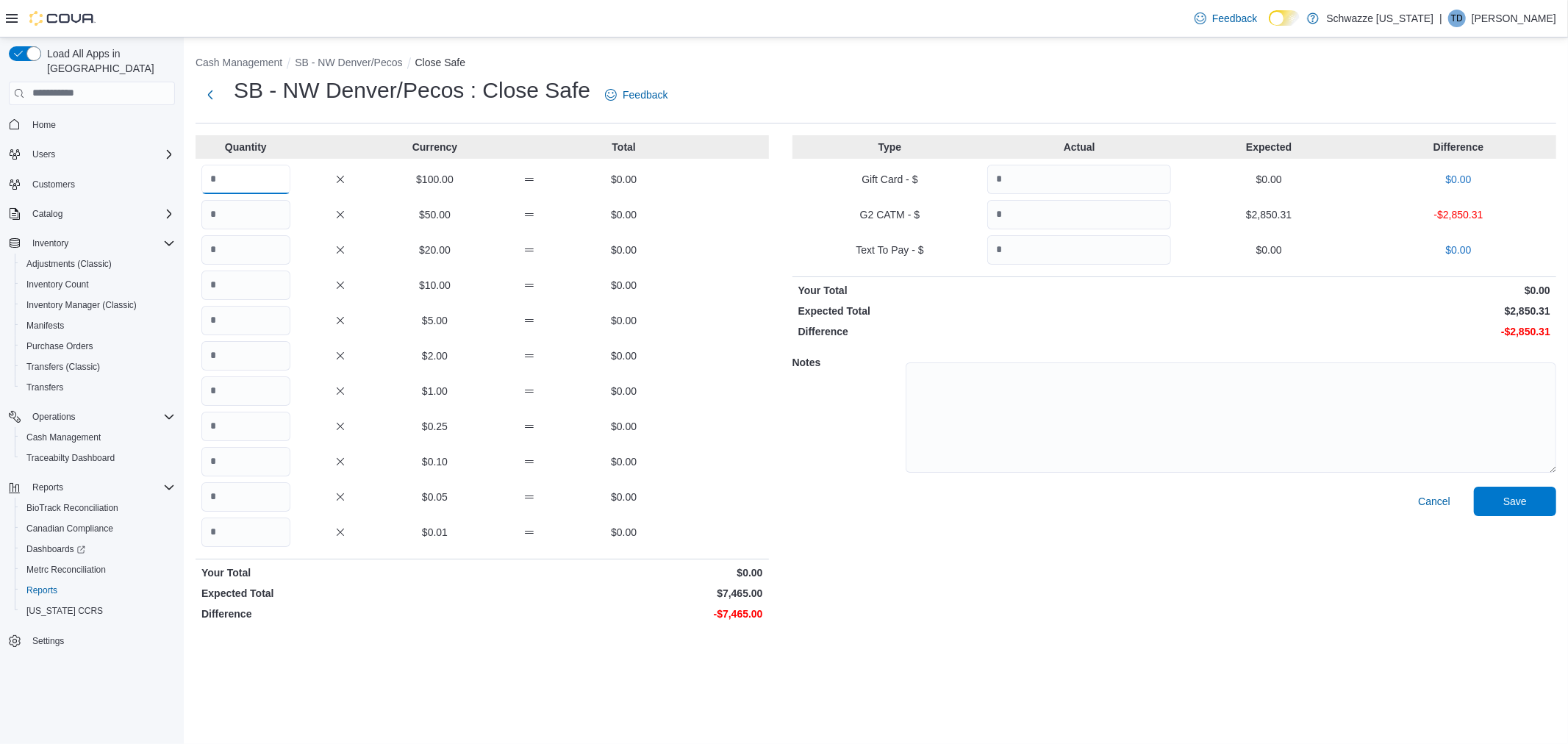
click at [243, 184] on input "Quantity" at bounding box center [245, 179] width 89 height 29
type input "**"
click at [236, 262] on input "Quantity" at bounding box center [245, 250] width 89 height 29
type input "*"
click at [232, 324] on input "Quantity" at bounding box center [245, 320] width 89 height 29
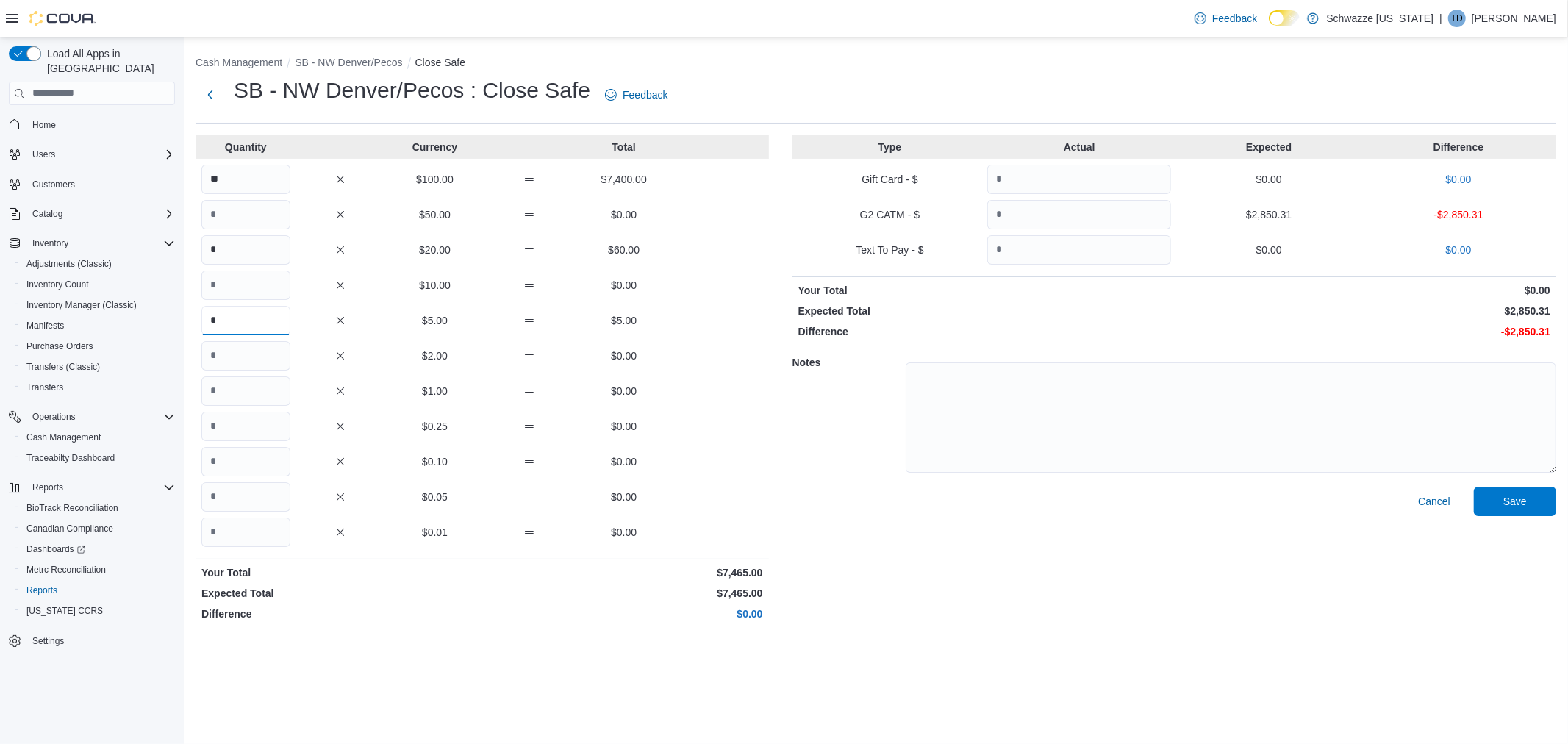
type input "*"
click at [1083, 221] on input "Quantity" at bounding box center [1079, 214] width 184 height 29
type input "*******"
click at [1516, 495] on span "Save" at bounding box center [1515, 500] width 24 height 15
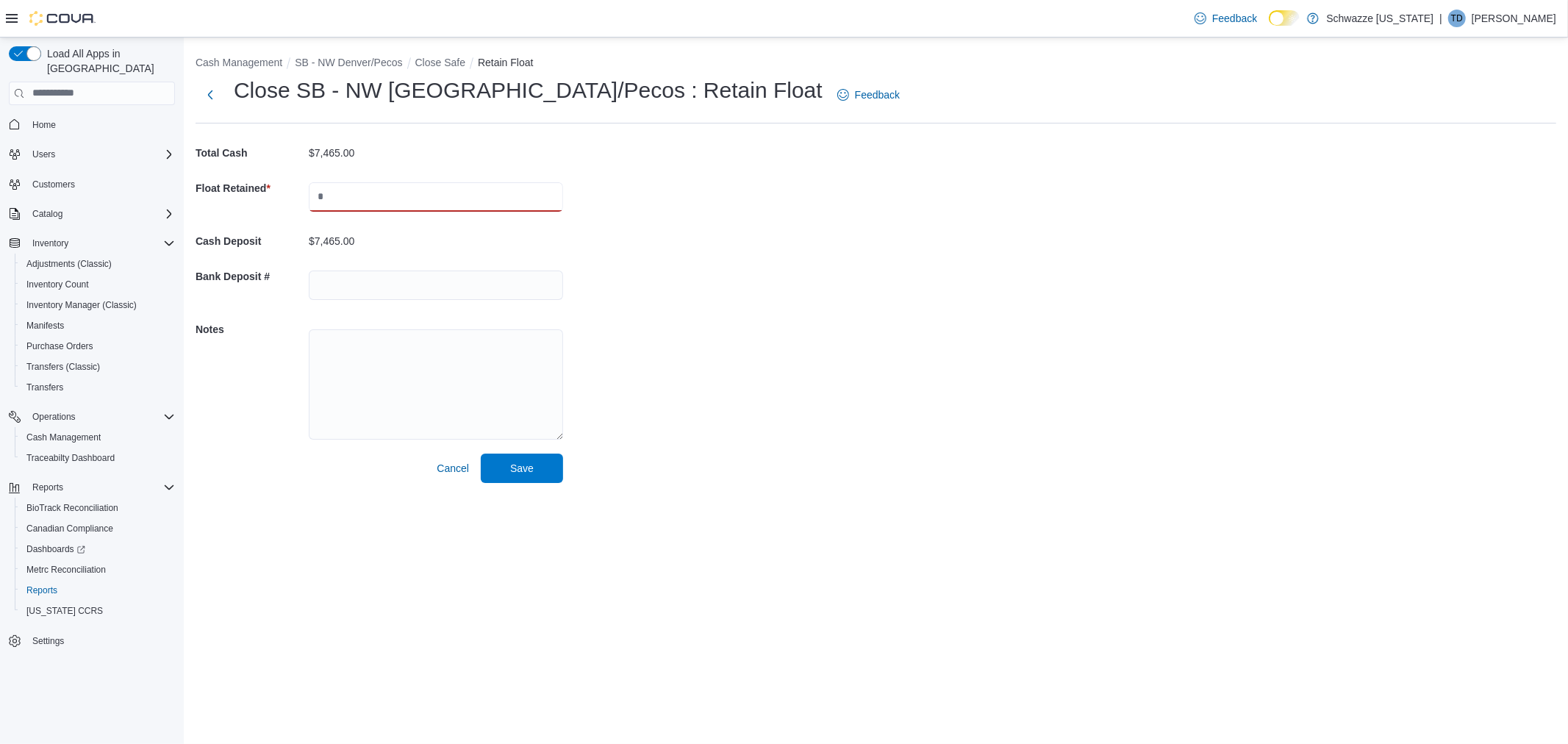
click at [357, 200] on input "text" at bounding box center [436, 196] width 254 height 29
type input "****"
click at [356, 288] on input "text" at bounding box center [436, 284] width 254 height 29
type input "****"
click at [535, 471] on span "Save" at bounding box center [521, 467] width 64 height 29
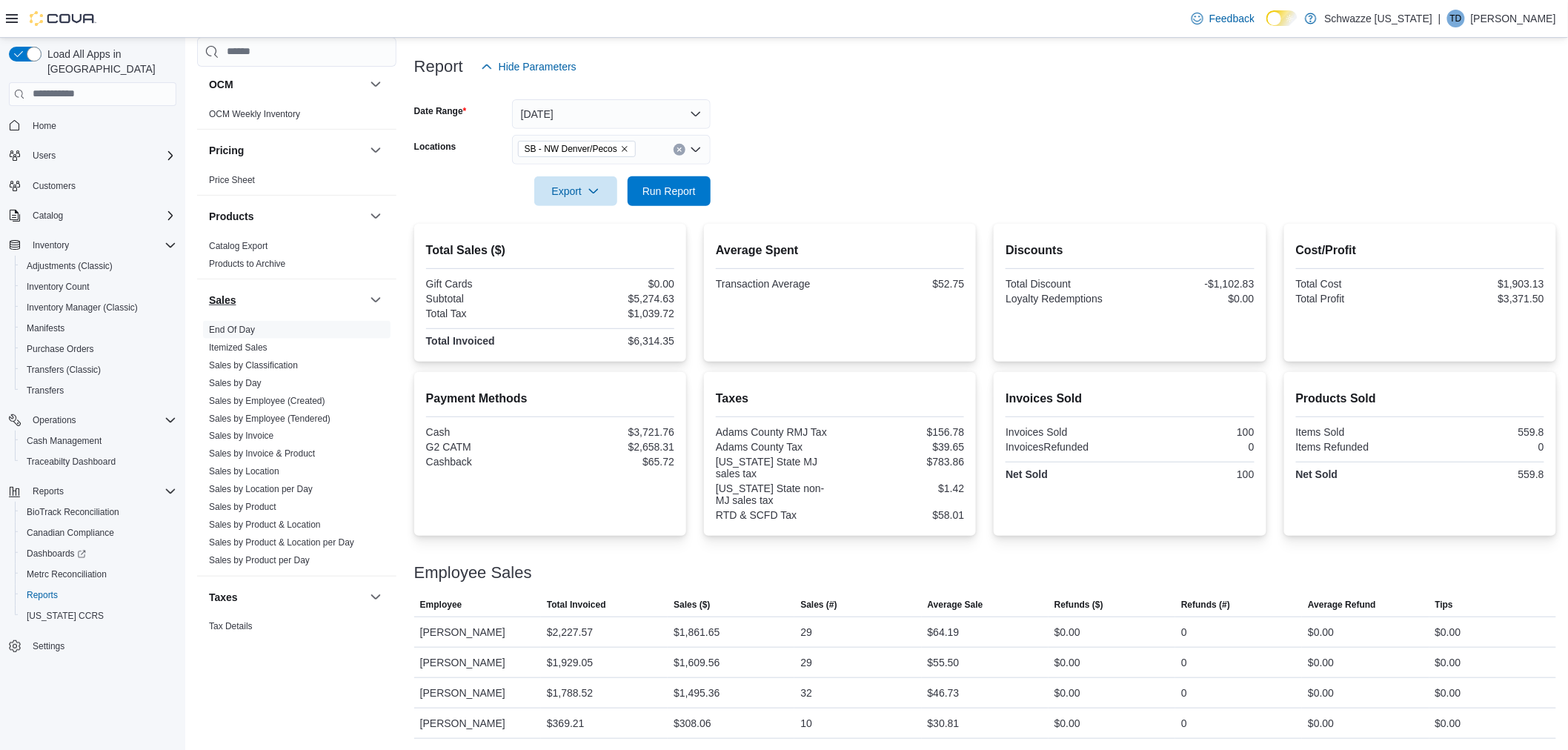
scroll to position [933, 0]
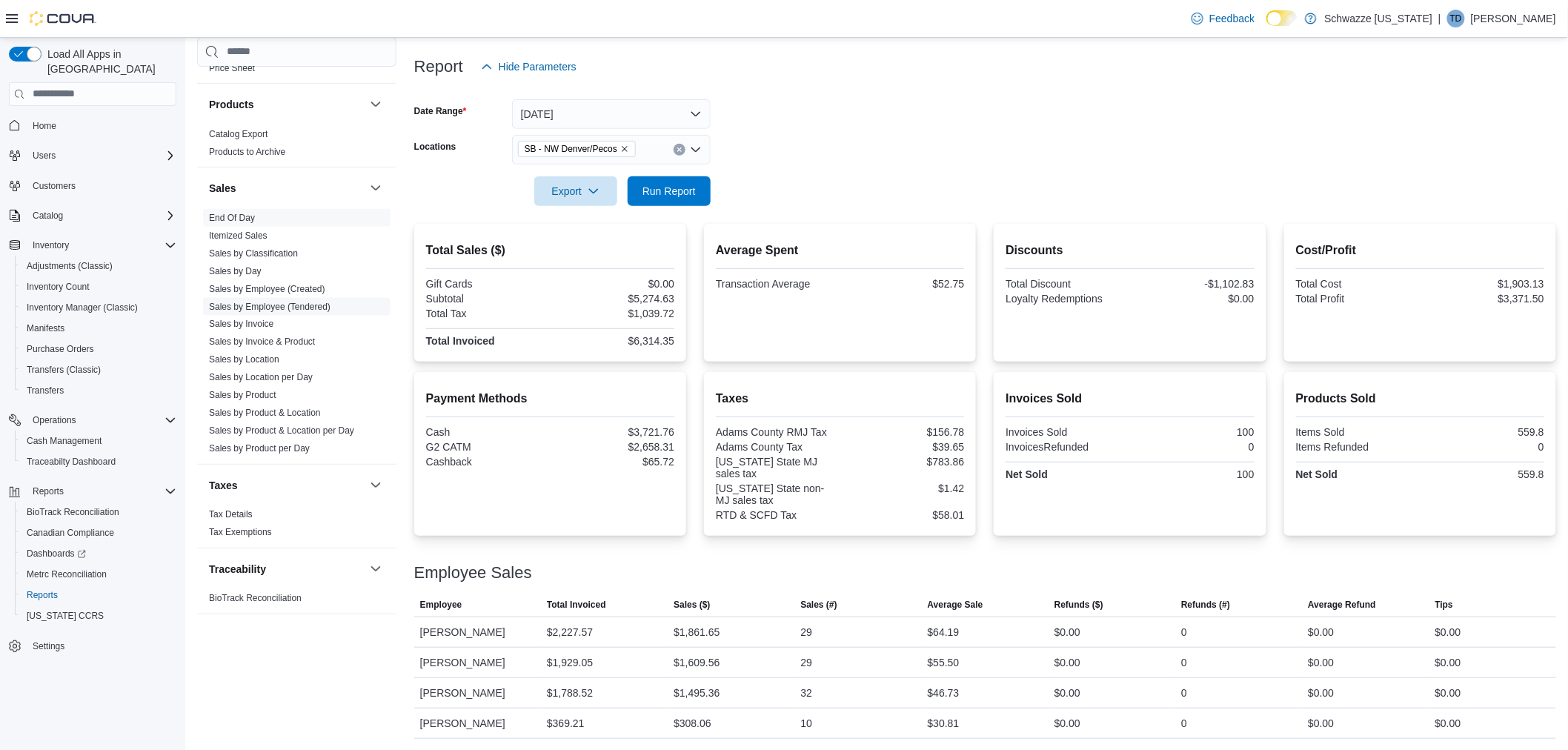
click at [270, 376] on link "Sales by Location per Day" at bounding box center [260, 378] width 104 height 10
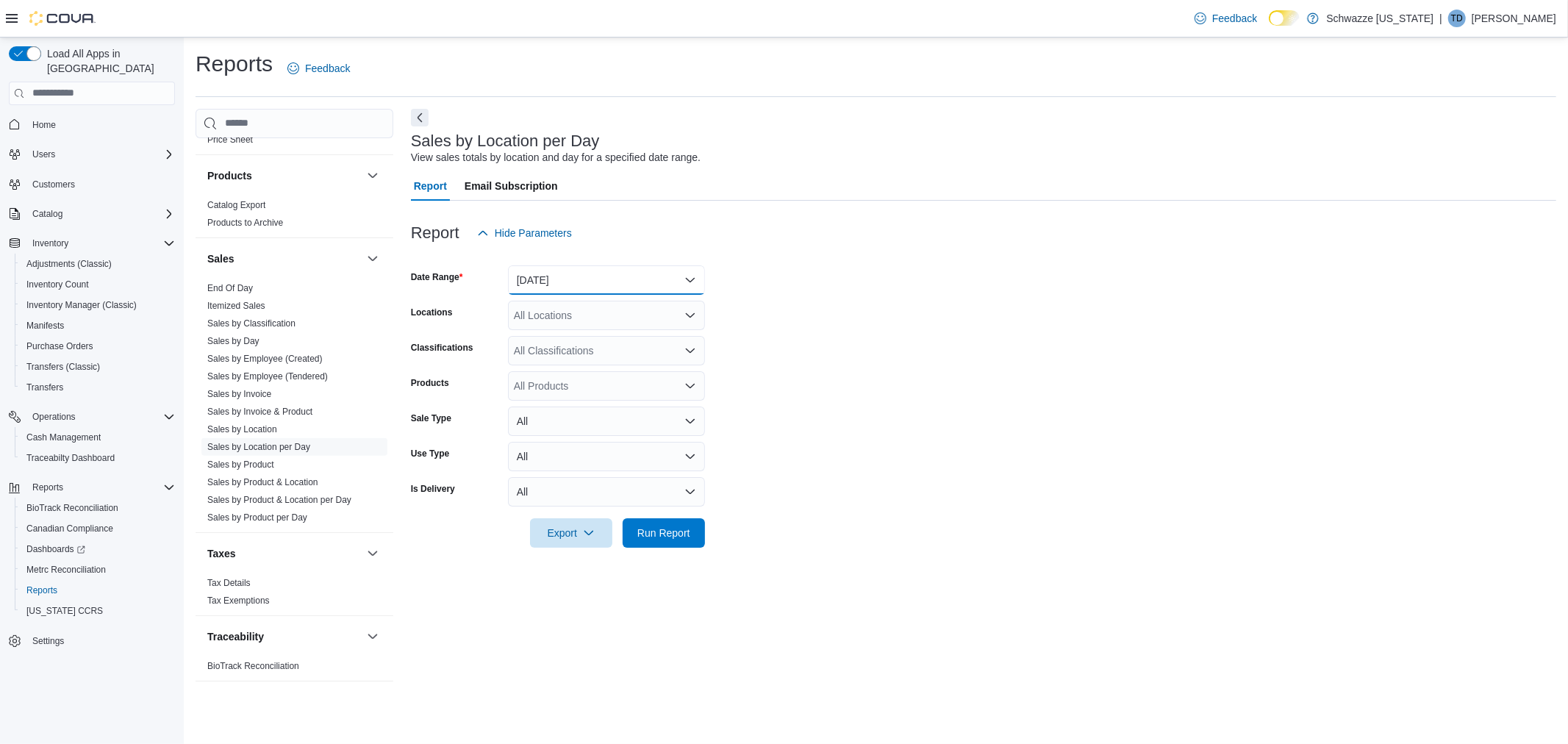
click at [556, 282] on button "Yesterday" at bounding box center [606, 280] width 197 height 29
click at [551, 334] on span "[DATE]" at bounding box center [615, 339] width 167 height 17
click at [546, 324] on div "All Locations" at bounding box center [606, 315] width 197 height 29
type input "***"
click at [620, 335] on span "SB - NW Denver/Pecos" at bounding box center [600, 339] width 108 height 15
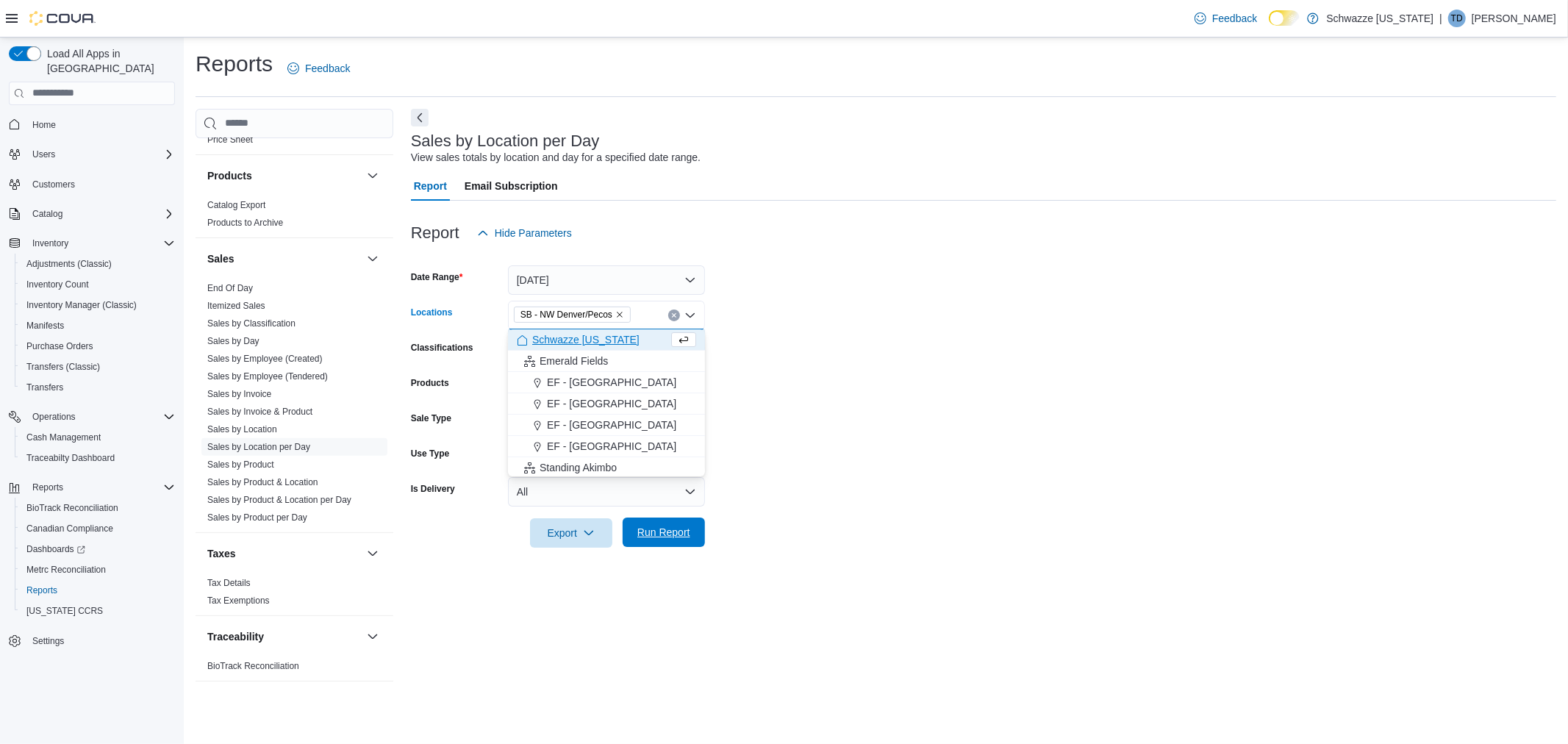
click at [655, 527] on span "Run Report" at bounding box center [663, 532] width 53 height 15
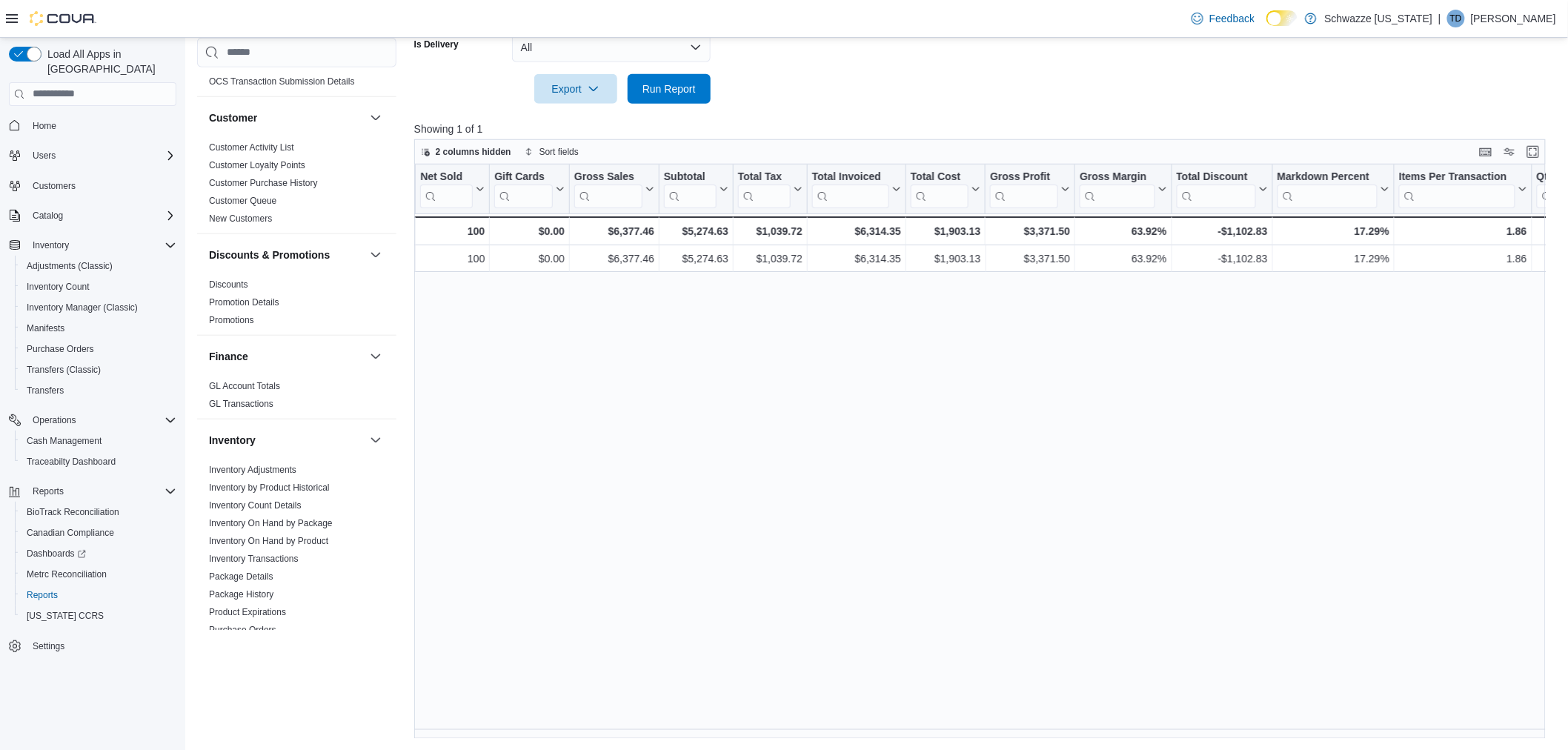
scroll to position [109, 0]
click at [253, 226] on link "New Customers" at bounding box center [241, 229] width 63 height 10
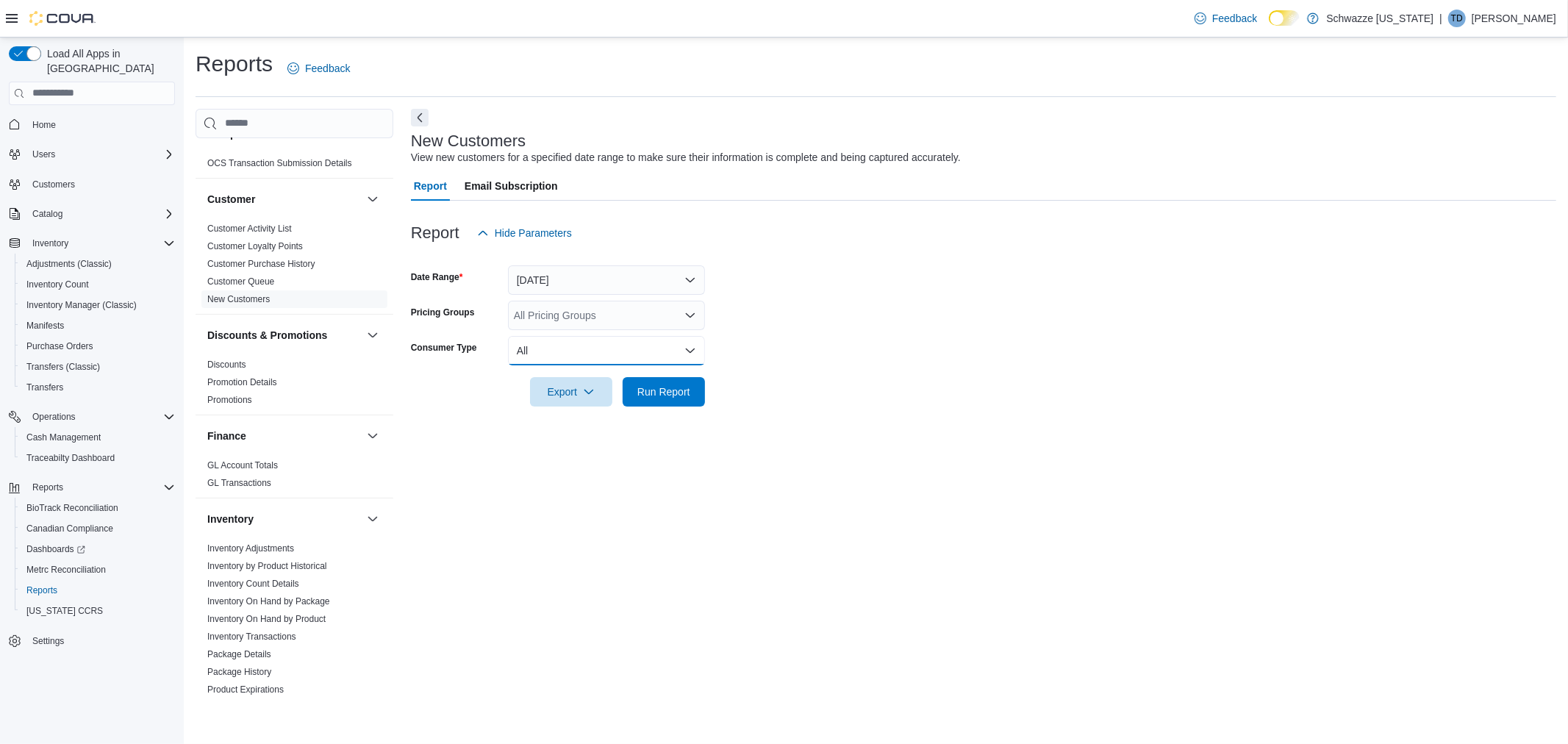
click at [538, 354] on button "All" at bounding box center [606, 350] width 197 height 29
click at [546, 405] on span "Recreational" at bounding box center [615, 409] width 167 height 17
click at [554, 280] on button "Yesterday" at bounding box center [606, 280] width 197 height 29
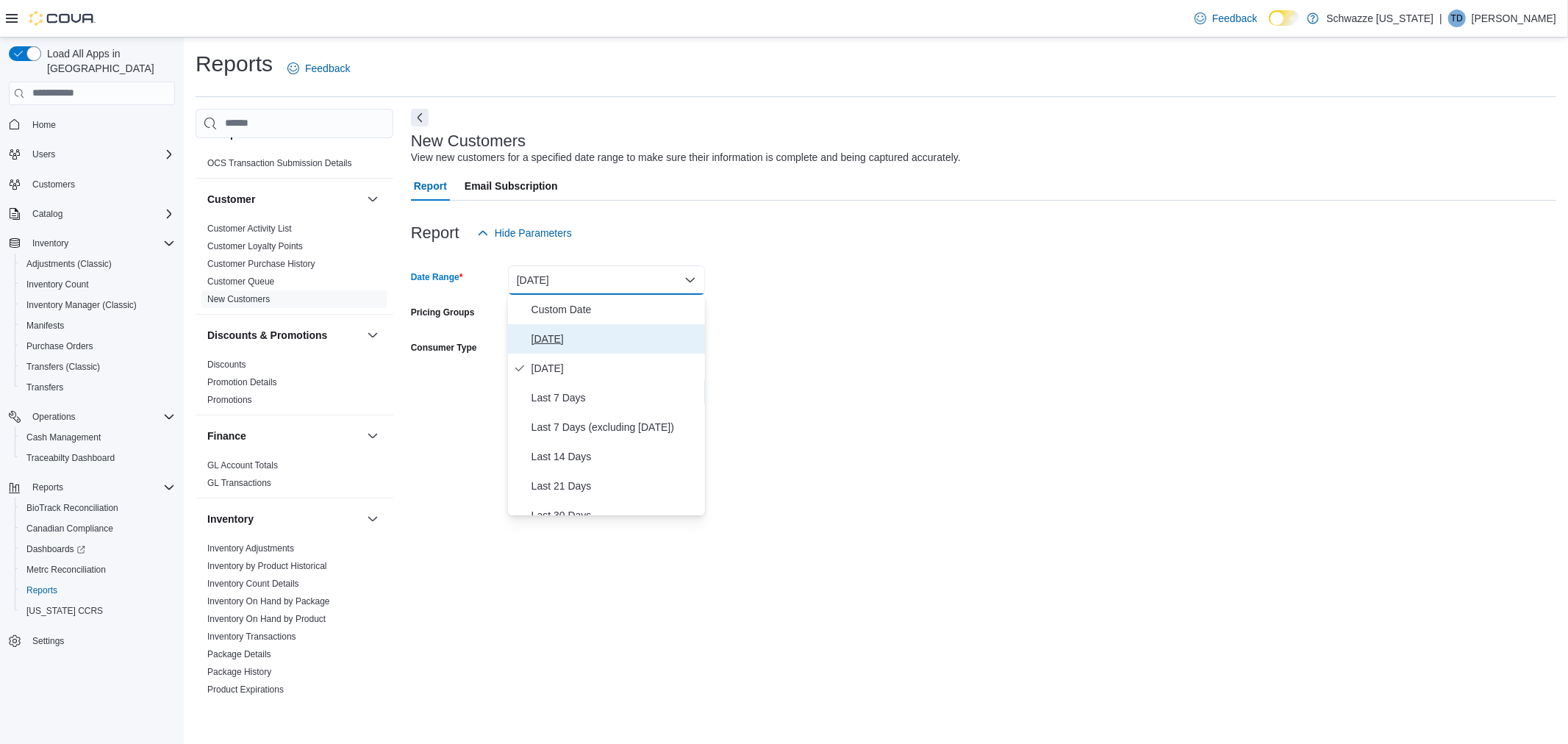
click at [555, 332] on span "[DATE]" at bounding box center [615, 339] width 167 height 17
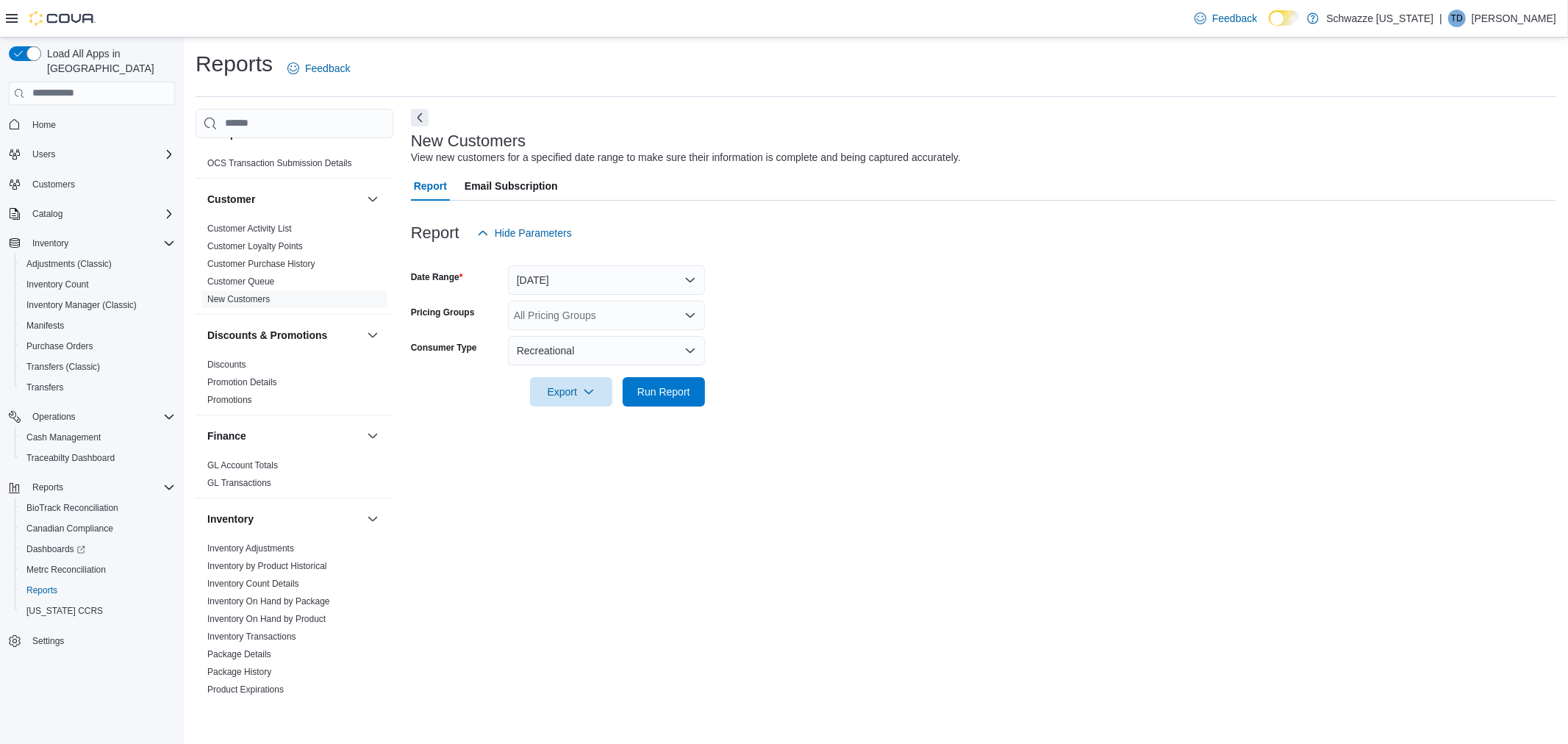
click at [561, 408] on div at bounding box center [983, 416] width 1145 height 17
click at [560, 403] on span "Export" at bounding box center [571, 390] width 64 height 29
click at [561, 418] on span "Export to Excel" at bounding box center [573, 420] width 66 height 12
